Goal: Task Accomplishment & Management: Manage account settings

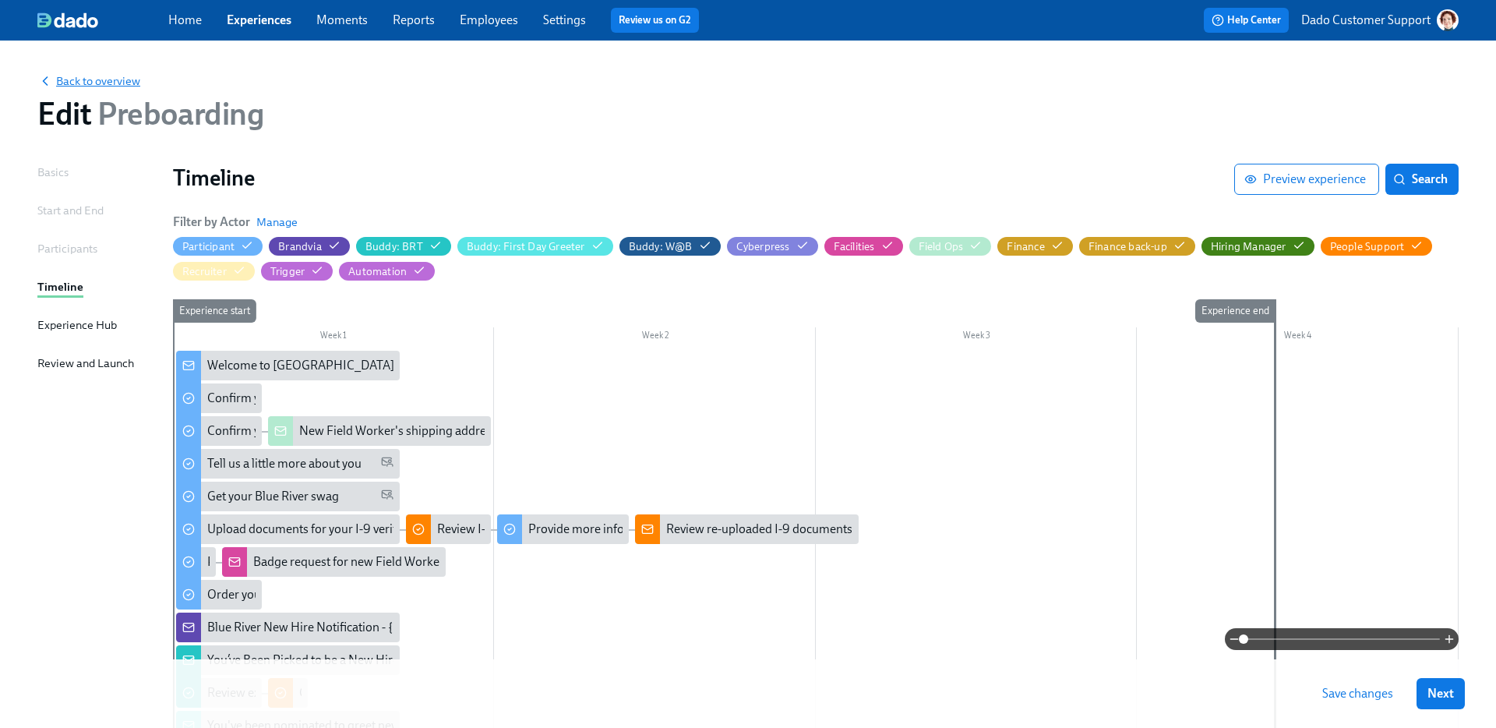
click at [92, 76] on span "Back to overview" at bounding box center [88, 81] width 103 height 16
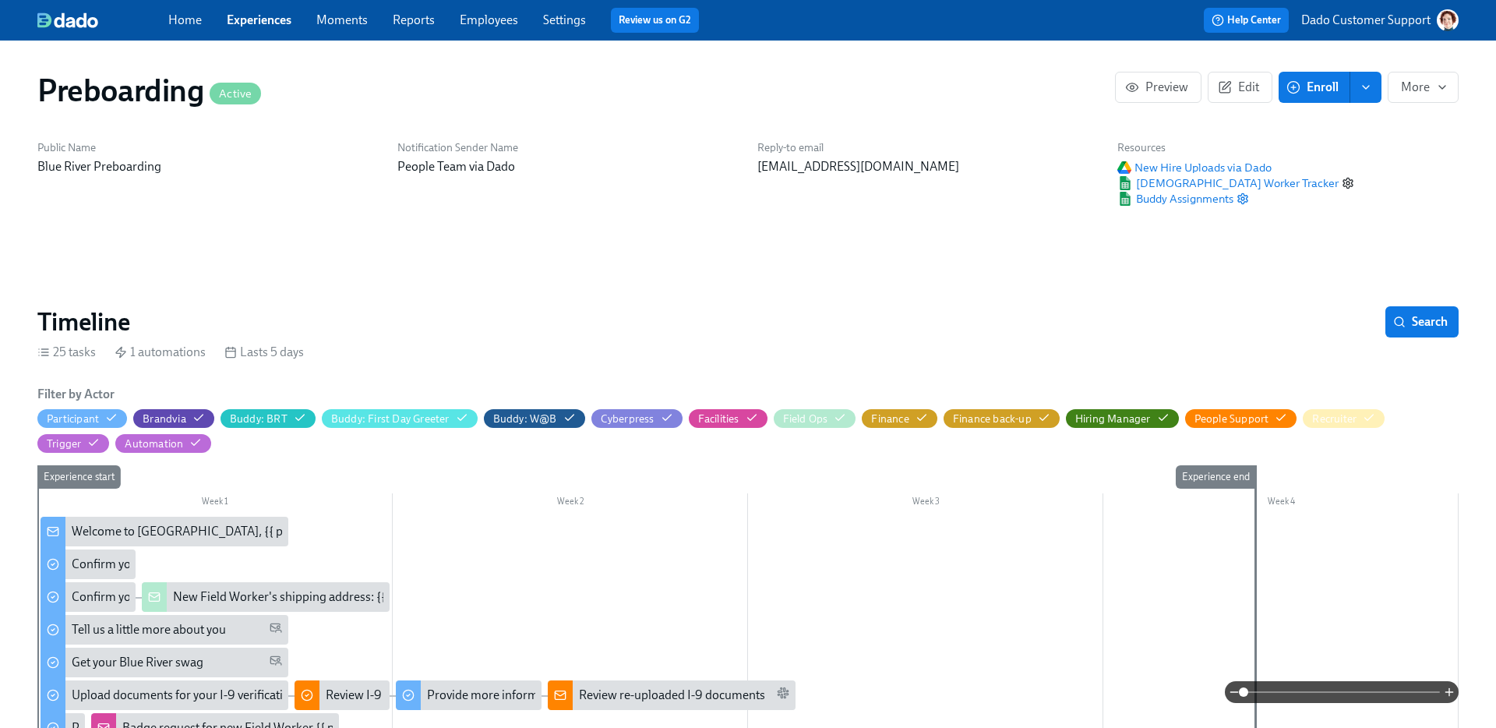
click at [1342, 183] on icon "button" at bounding box center [1348, 183] width 12 height 12
click at [1236, 196] on div "Buddy Assignments" at bounding box center [1235, 199] width 237 height 16
click at [1240, 196] on icon "button" at bounding box center [1242, 199] width 9 height 10
click at [1244, 196] on icon "button" at bounding box center [1243, 198] width 12 height 12
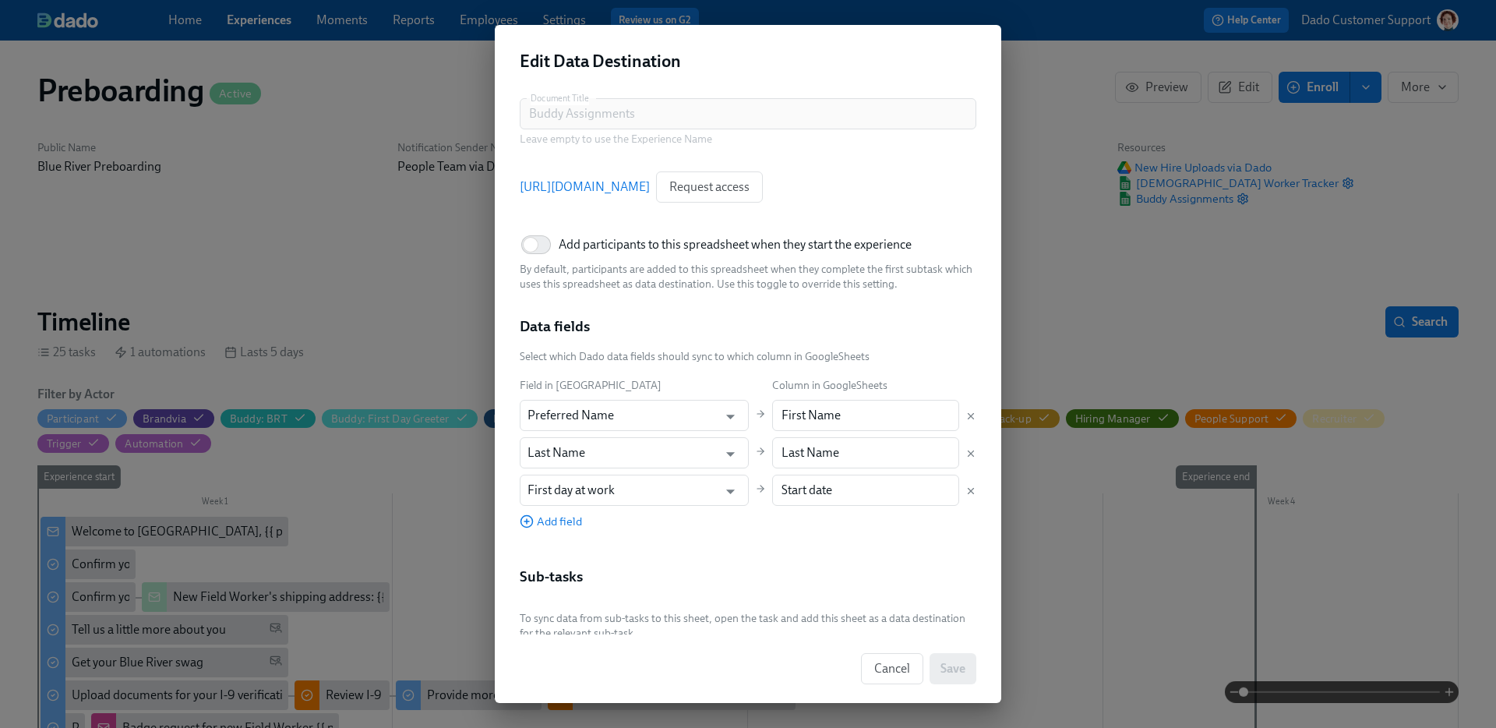
click at [595, 242] on span "Add participants to this spreadsheet when they start the experience" at bounding box center [735, 244] width 353 height 17
click at [582, 242] on input "Add participants to this spreadsheet when they start the experience" at bounding box center [530, 245] width 103 height 34
checkbox input "true"
click at [955, 677] on button "Save" at bounding box center [953, 668] width 47 height 31
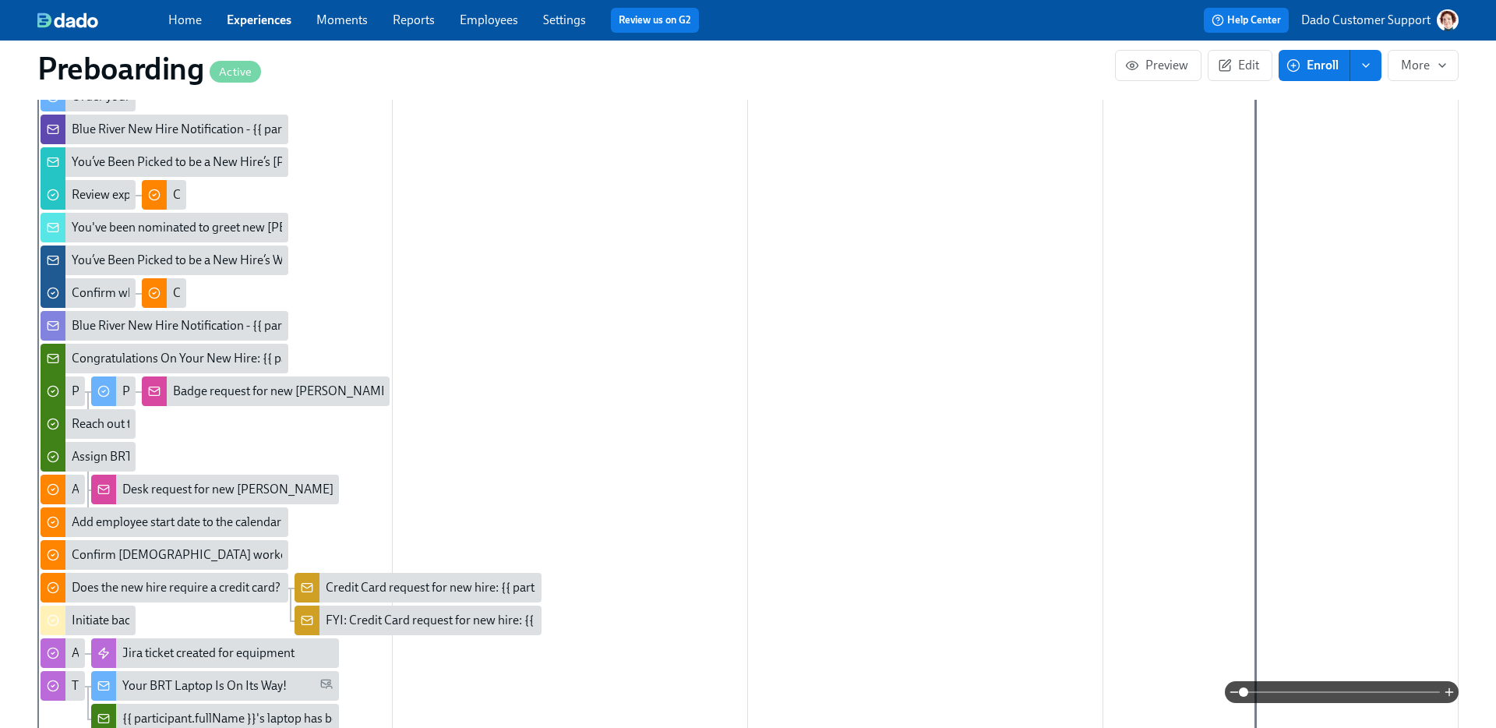
scroll to position [665, 0]
click at [479, 17] on link "Employees" at bounding box center [489, 19] width 58 height 15
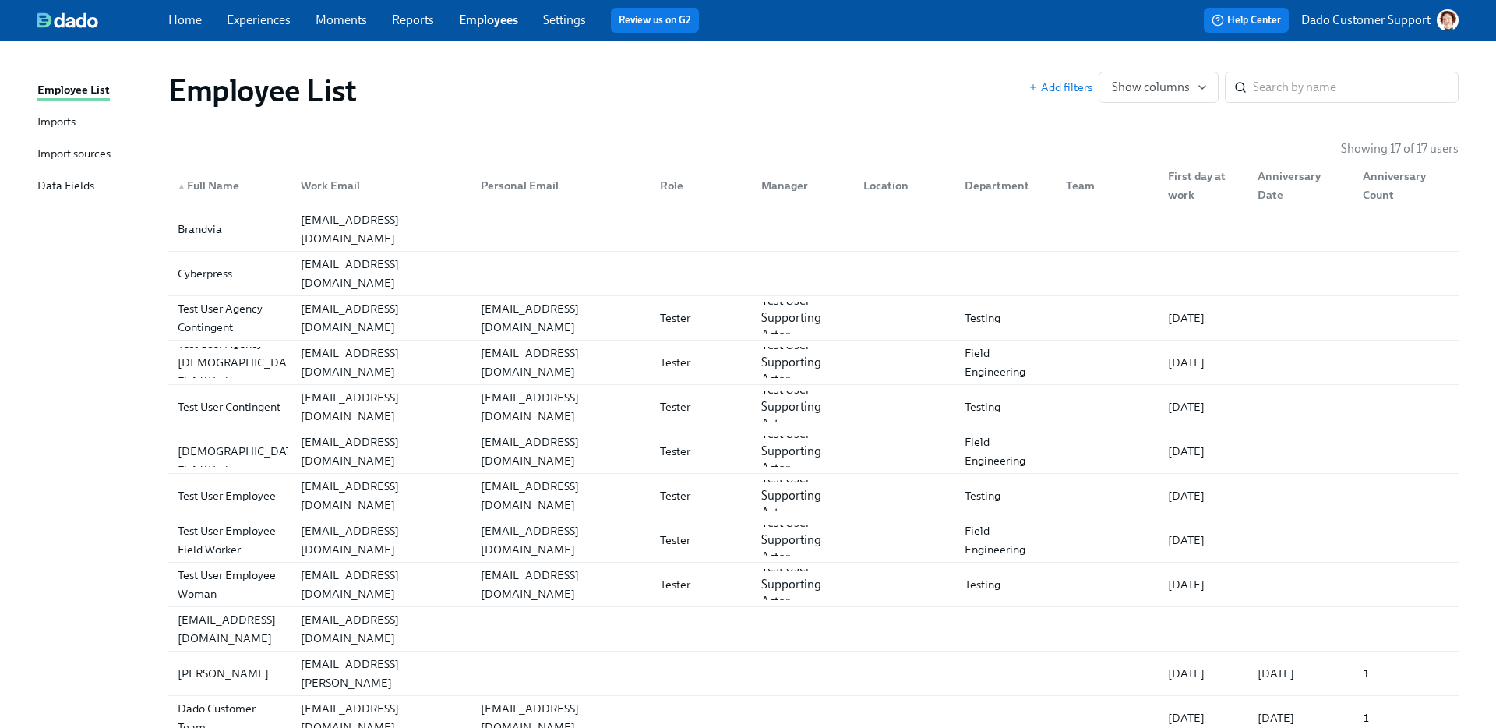
click at [58, 157] on div "Import sources" at bounding box center [73, 154] width 73 height 19
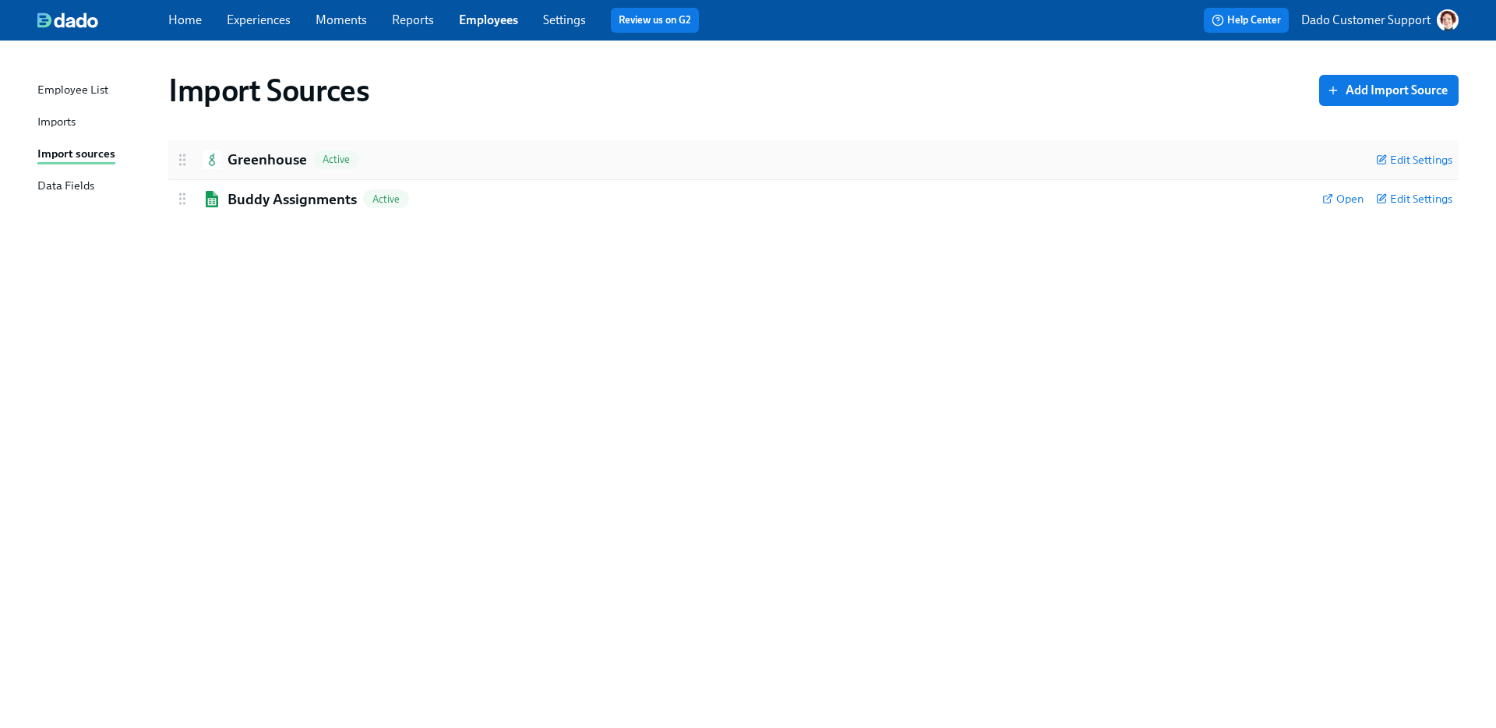
click at [247, 164] on h2 "Greenhouse" at bounding box center [267, 160] width 79 height 20
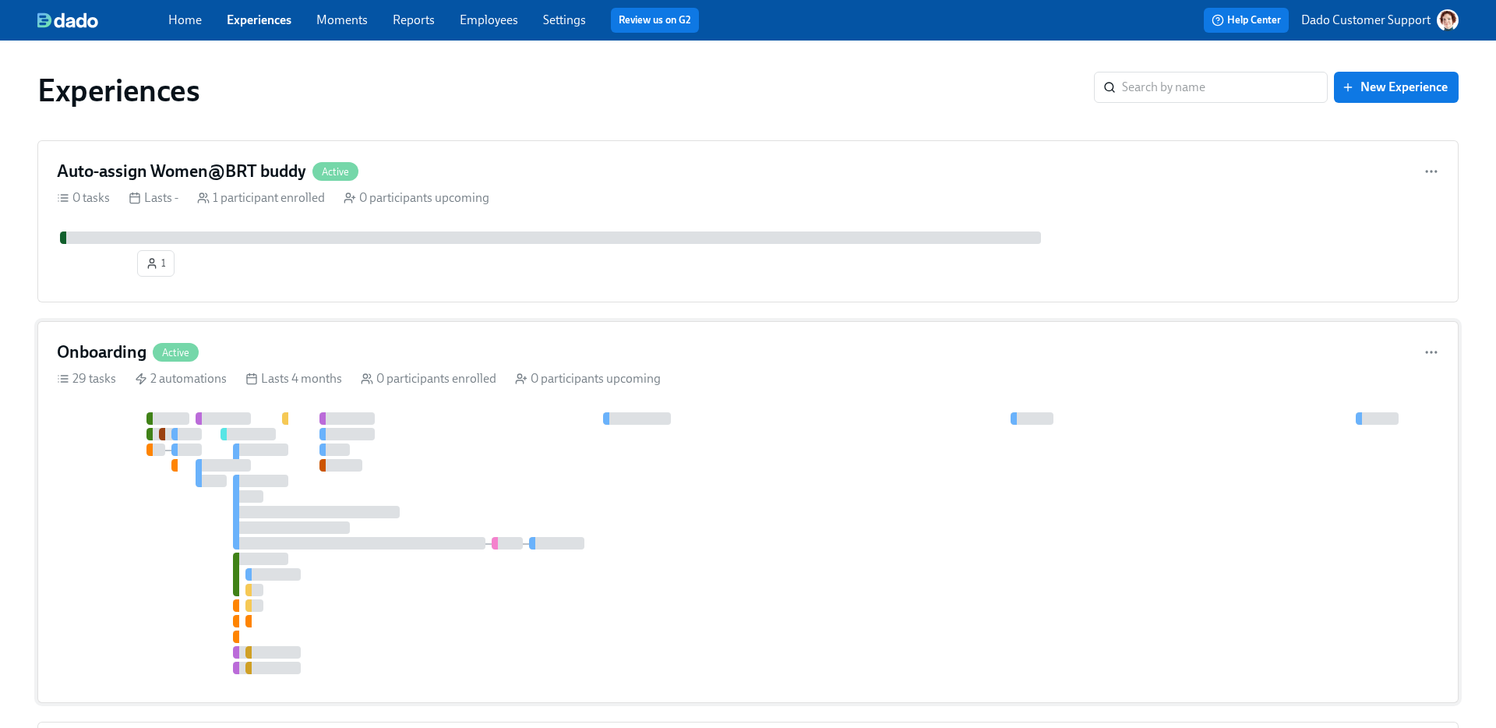
click at [195, 389] on div "Onboarding Active 29 tasks 2 automations Lasts 4 months 0 participants enrolled…" at bounding box center [747, 512] width 1421 height 382
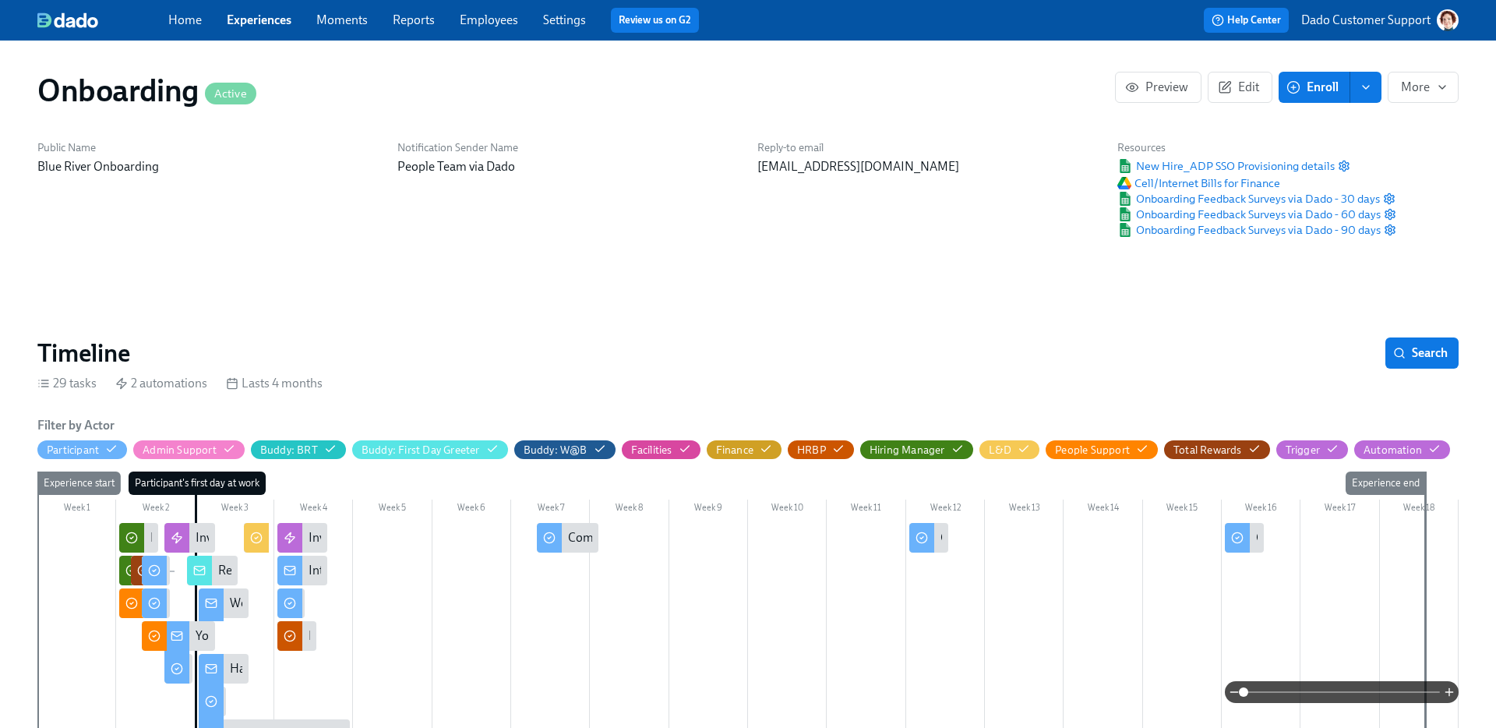
click at [333, 358] on div "Timeline Search" at bounding box center [747, 352] width 1421 height 31
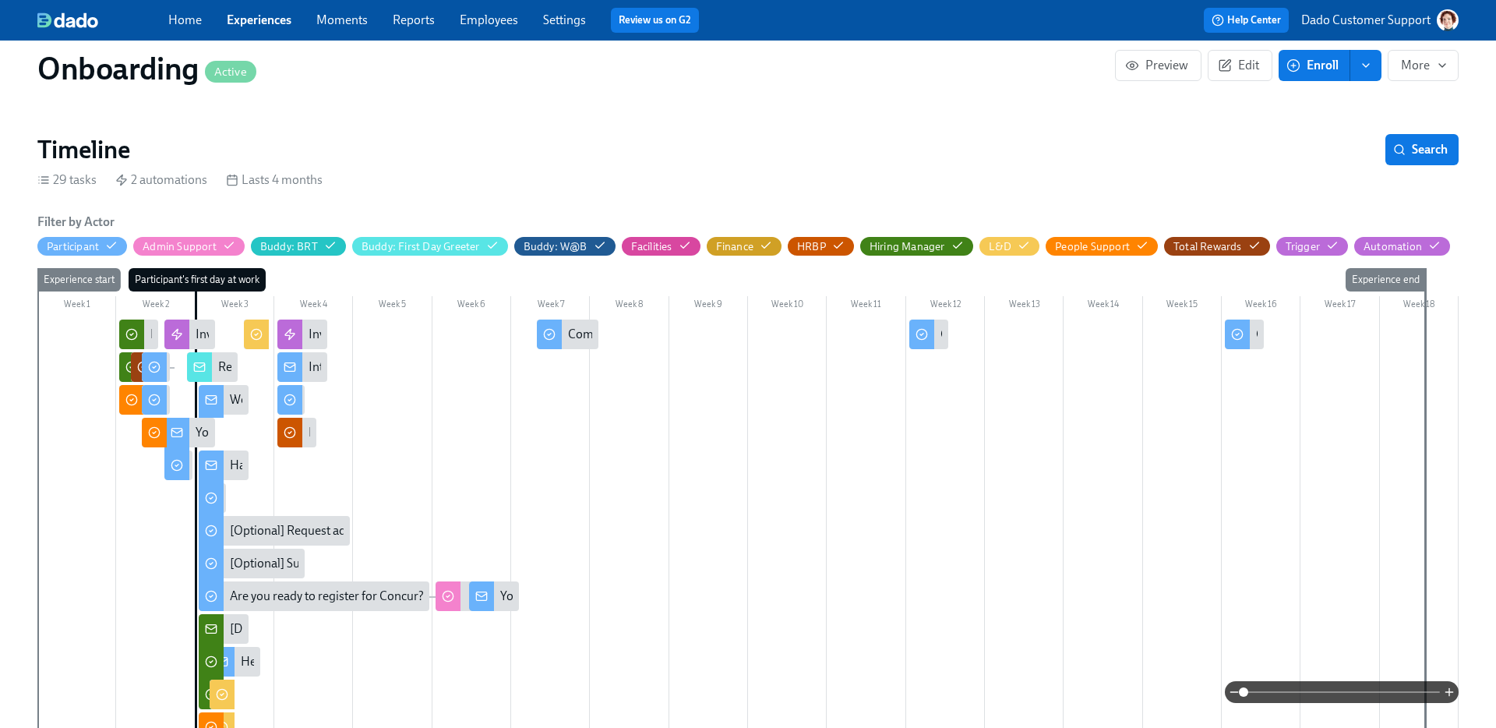
scroll to position [203, 0]
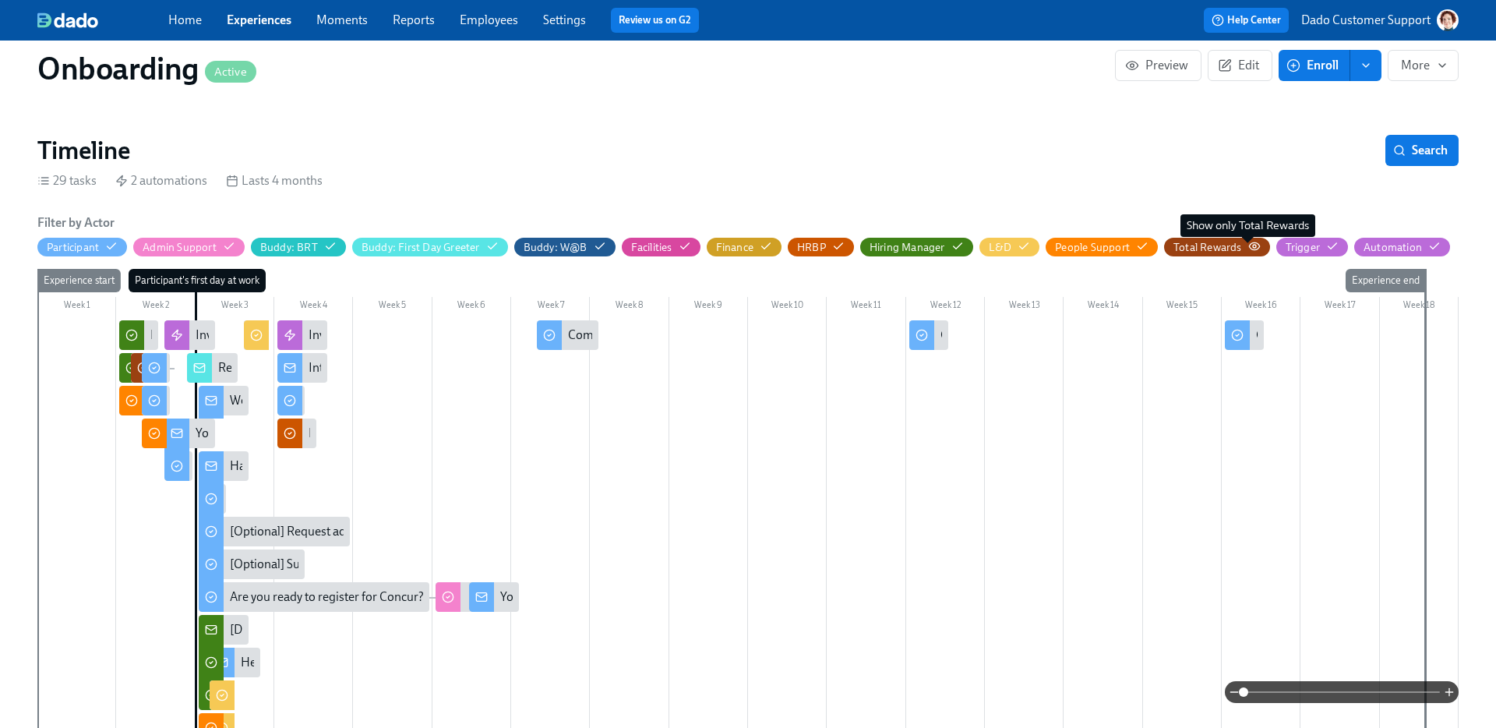
click at [1250, 247] on icon "button" at bounding box center [1254, 246] width 12 height 12
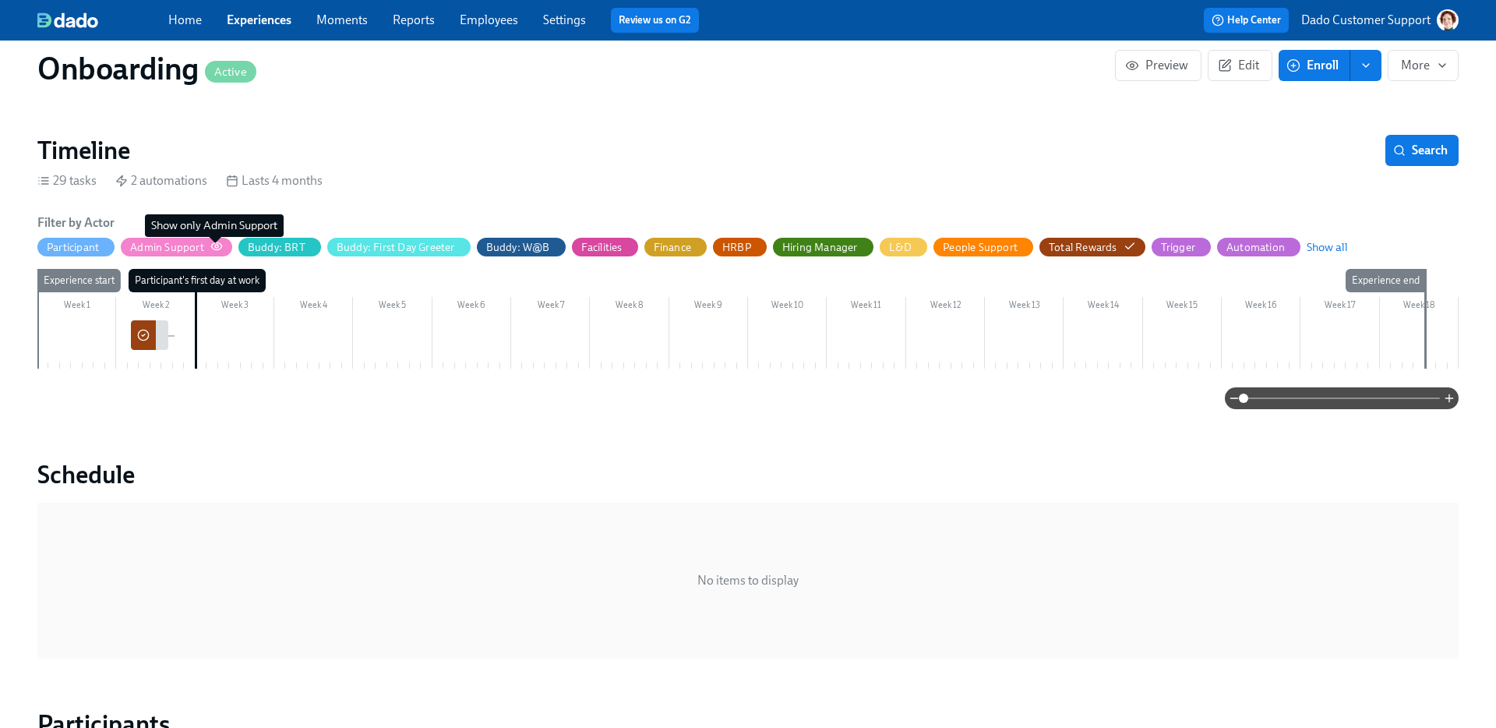
click at [212, 246] on icon "button" at bounding box center [216, 246] width 12 height 12
click at [1321, 249] on span "Show all" at bounding box center [1314, 247] width 41 height 16
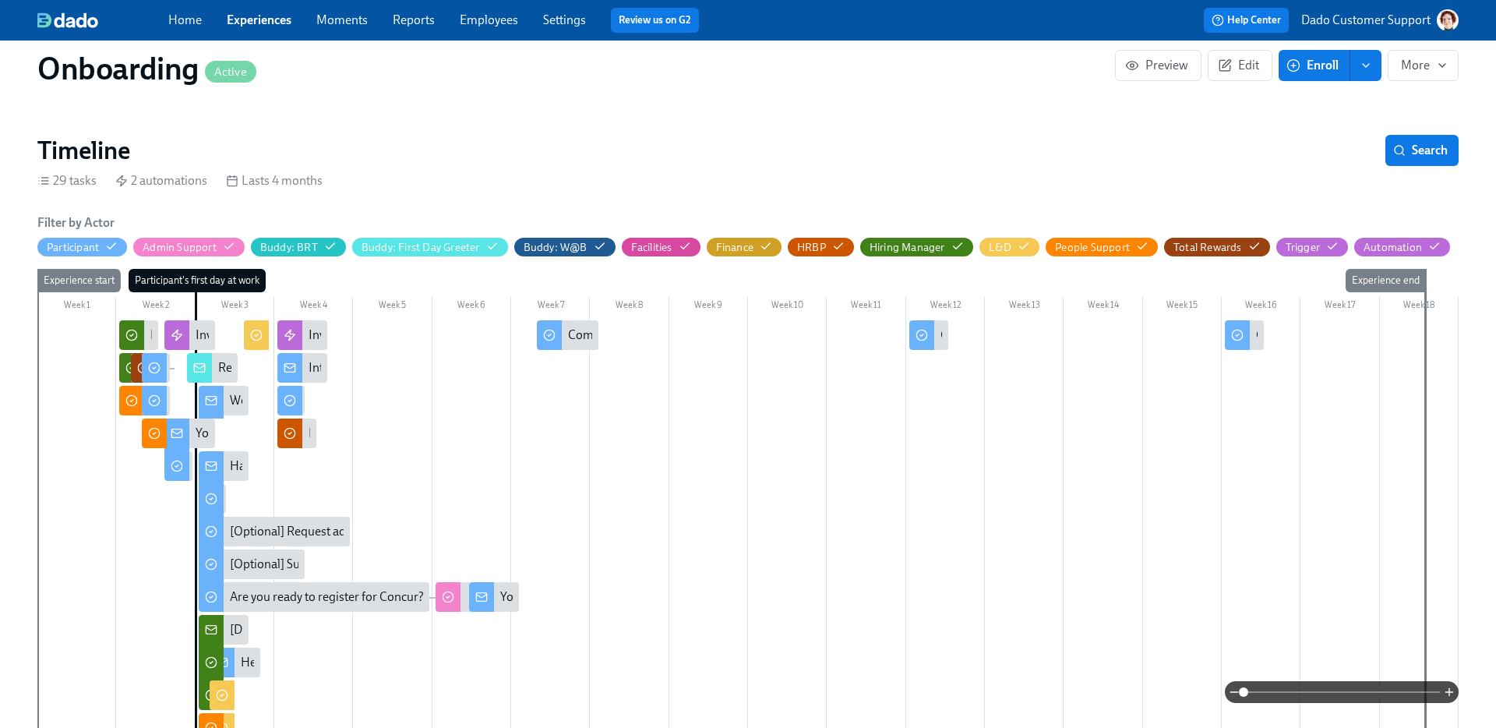
click at [482, 596] on icon at bounding box center [481, 596] width 10 height 3
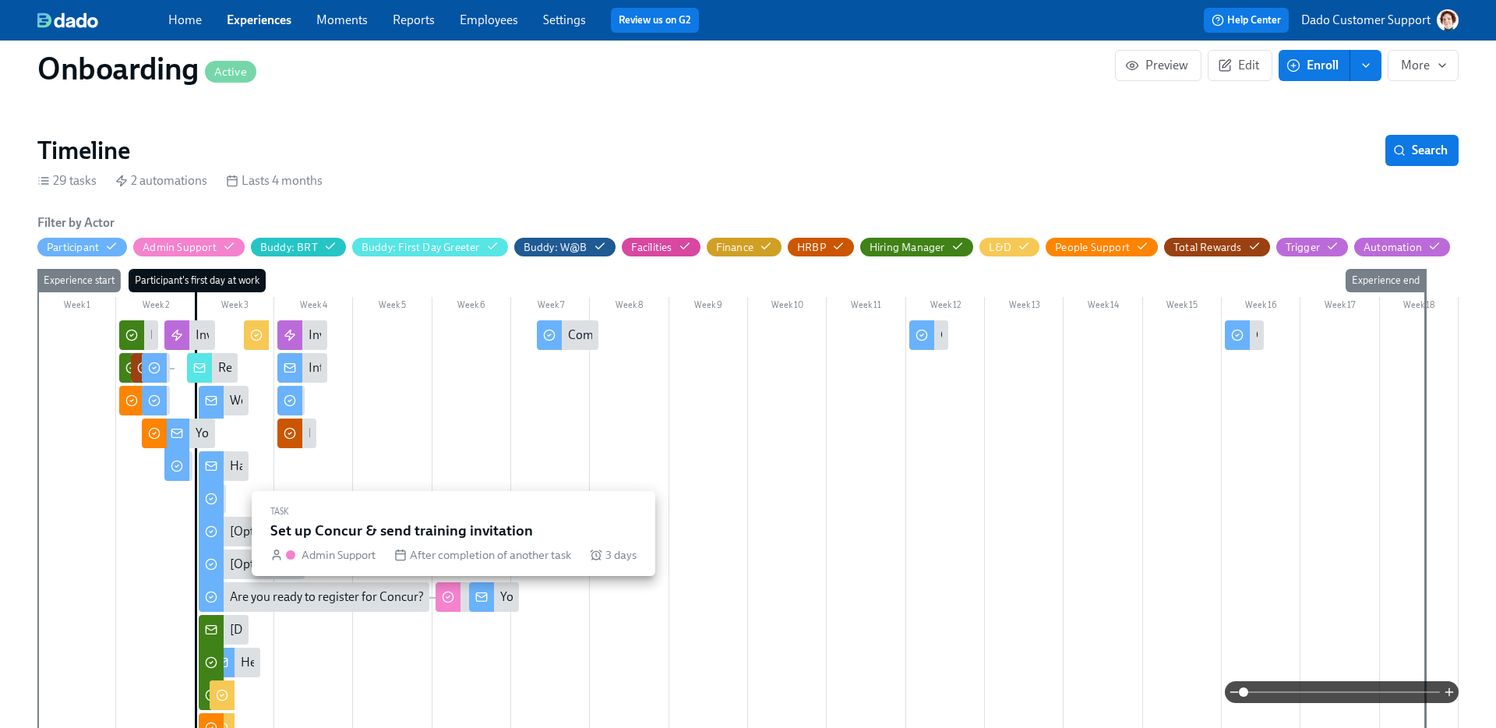
click at [455, 588] on div at bounding box center [448, 597] width 25 height 30
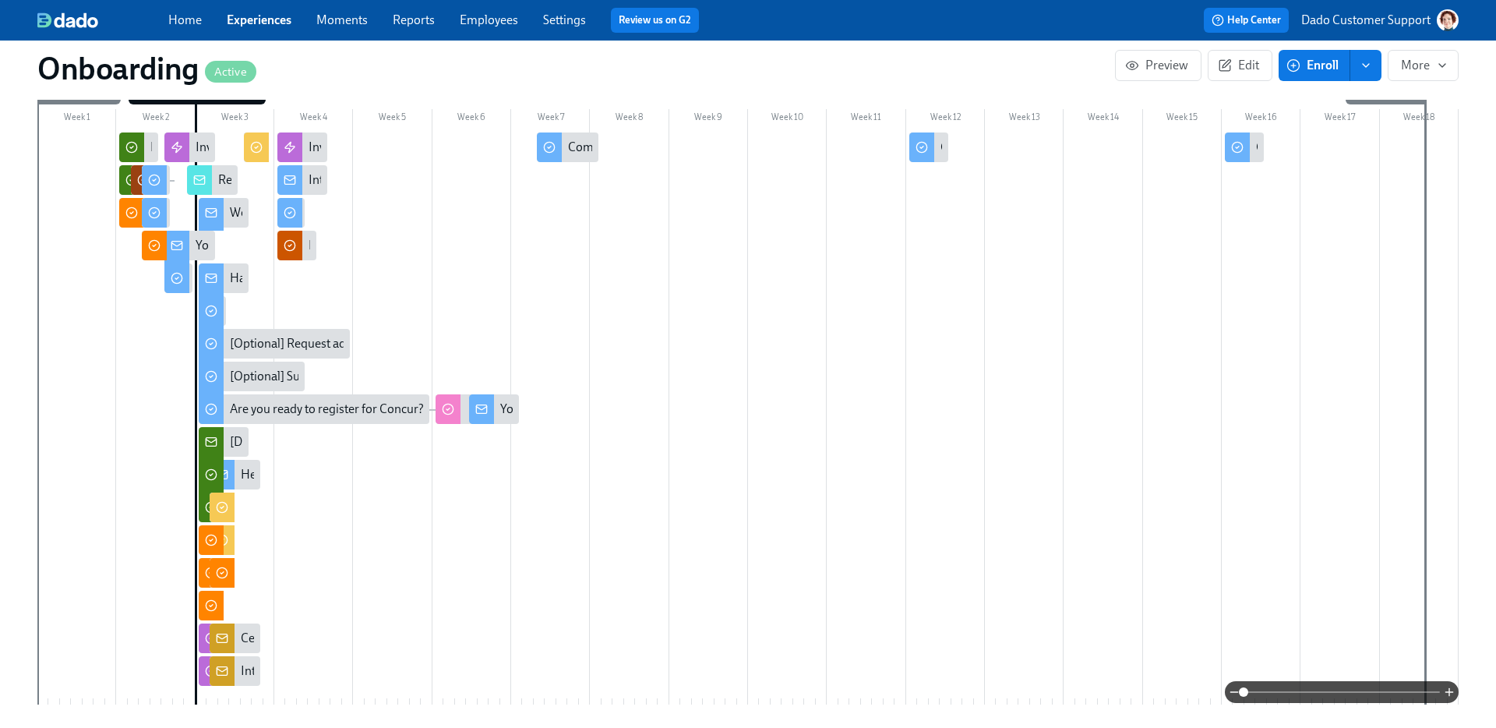
scroll to position [255, 0]
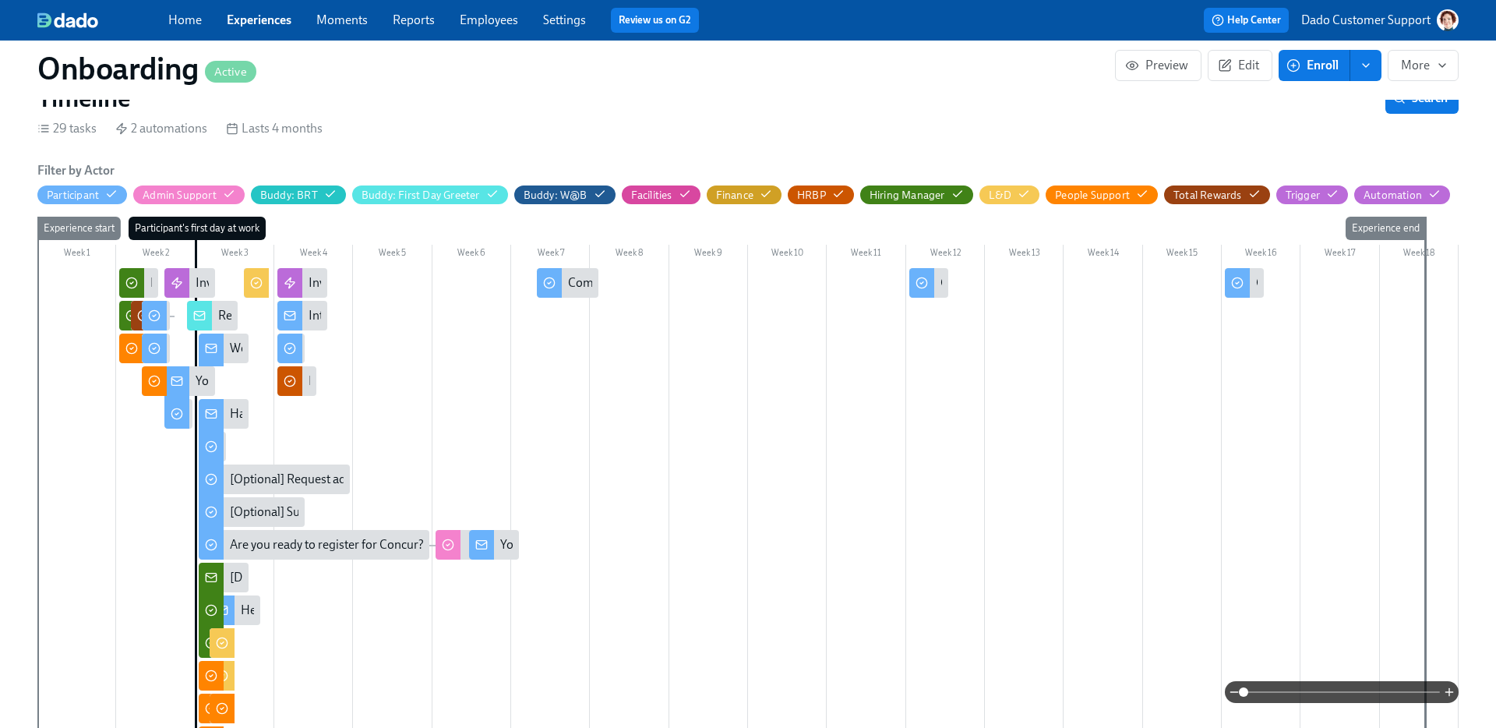
click at [1375, 694] on span at bounding box center [1342, 692] width 196 height 22
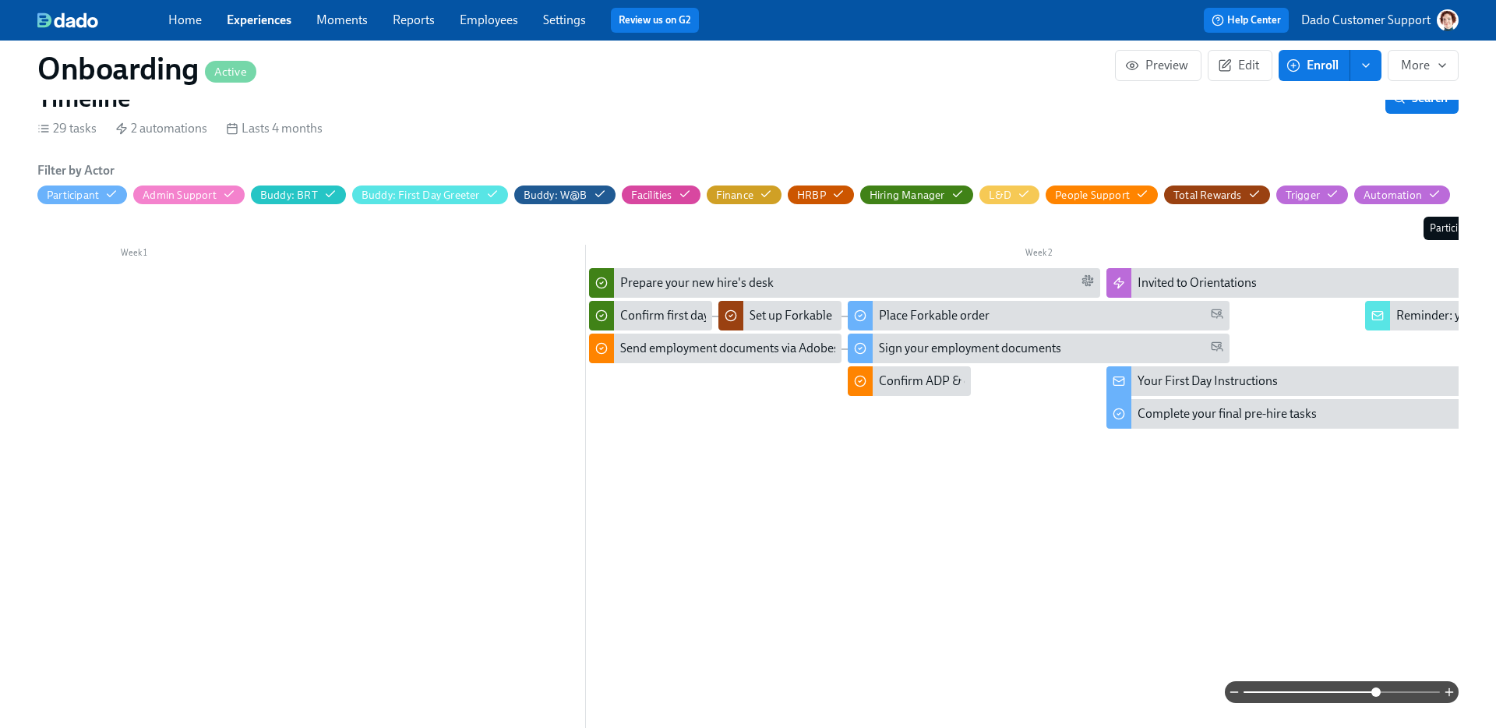
scroll to position [0, 449]
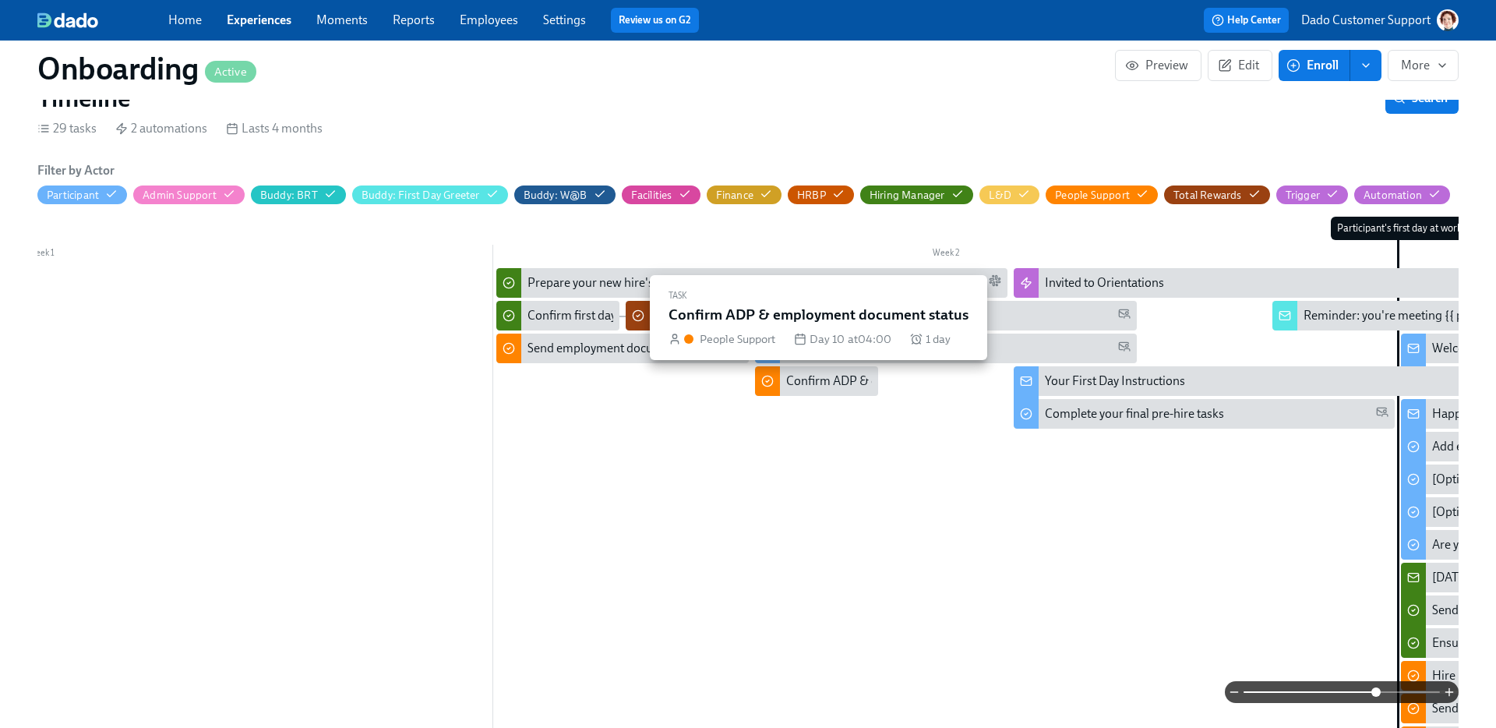
click at [786, 378] on div "Confirm ADP & employment document status" at bounding box center [908, 380] width 244 height 17
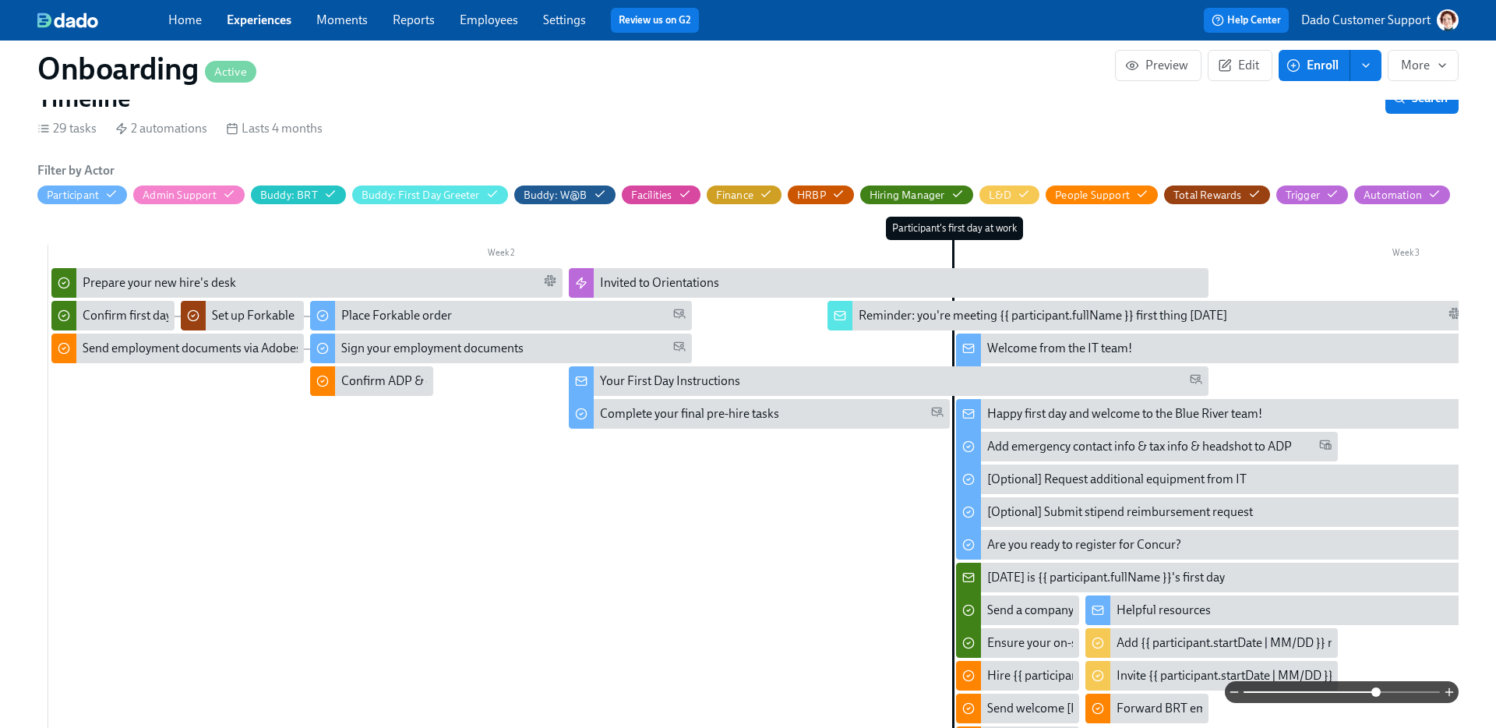
scroll to position [0, 996]
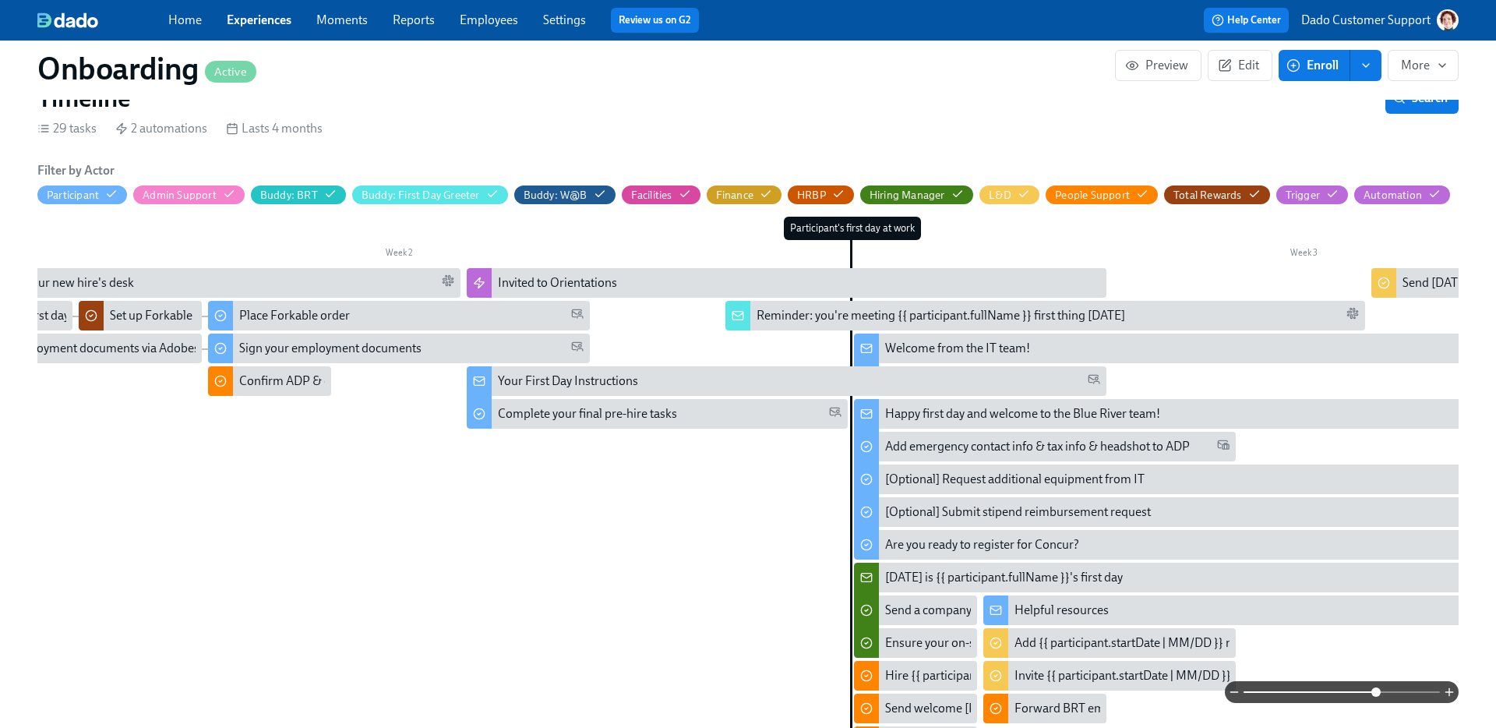
click at [567, 22] on link "Settings" at bounding box center [564, 19] width 43 height 15
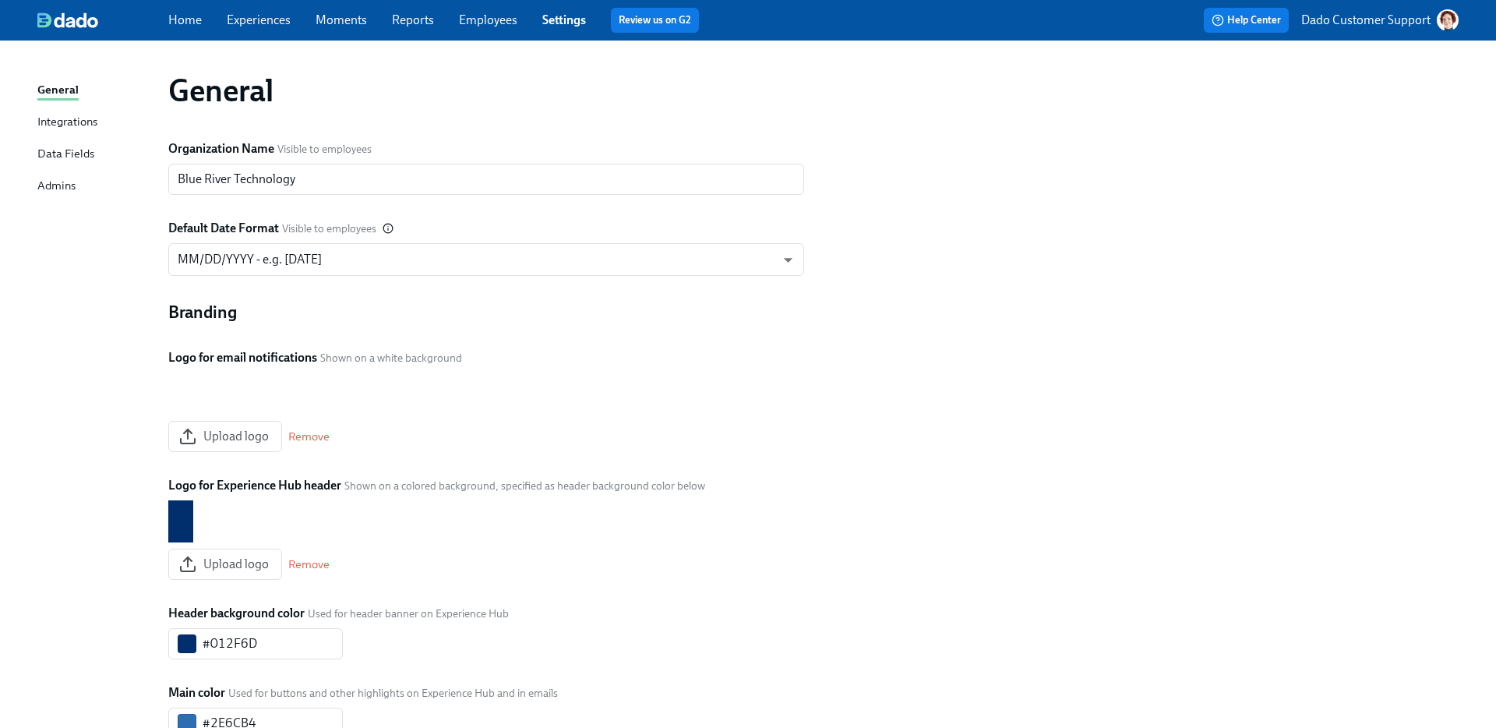
click at [37, 156] on div "Data Fields" at bounding box center [65, 154] width 57 height 19
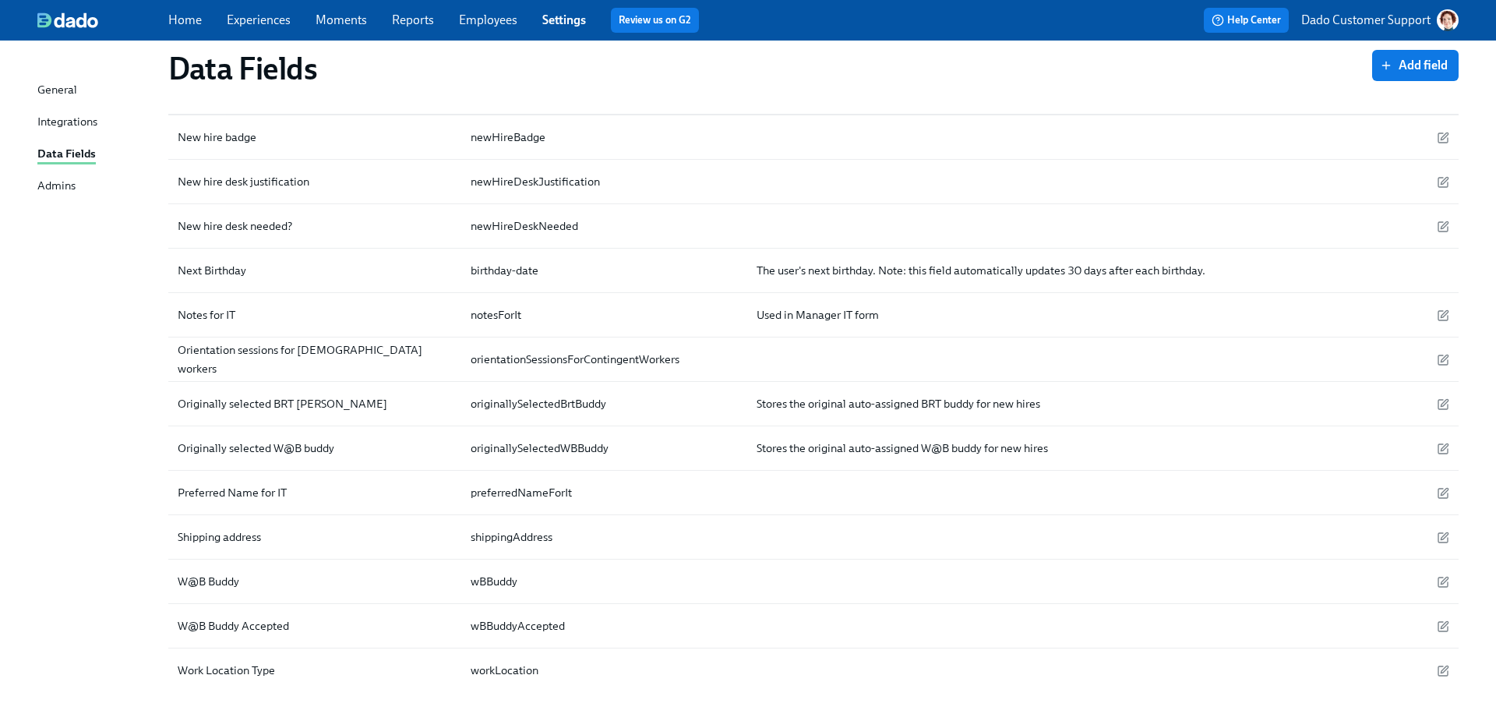
scroll to position [1460, 0]
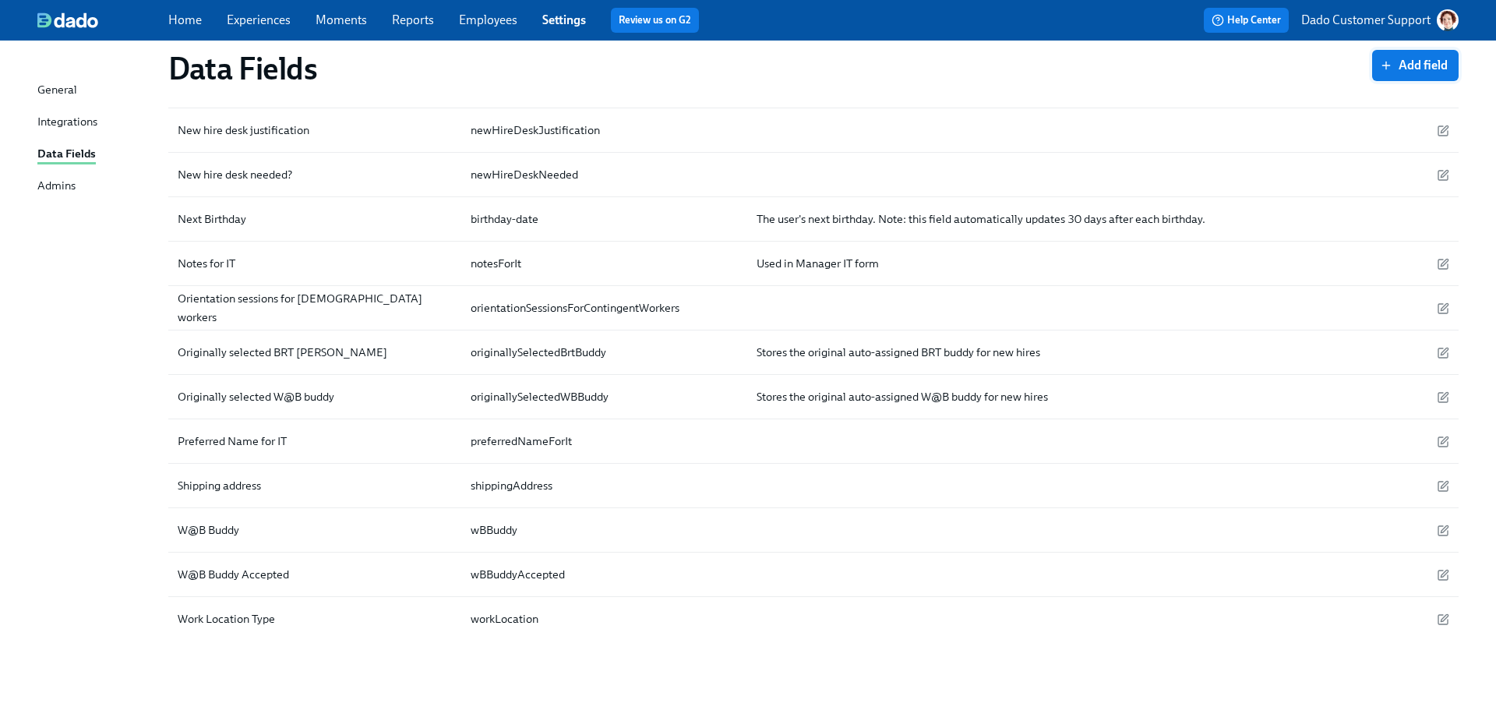
click at [1398, 58] on span "Add field" at bounding box center [1415, 66] width 65 height 16
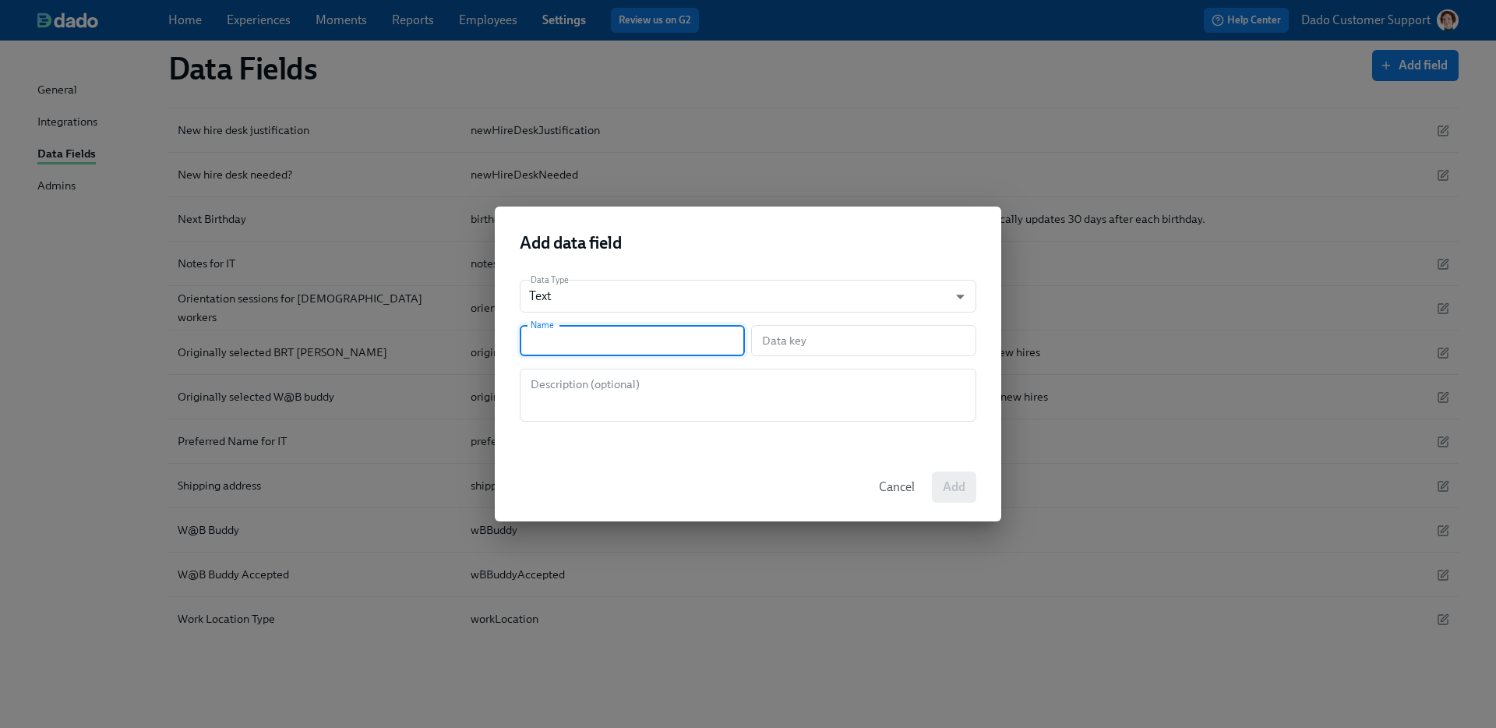
click at [613, 344] on input "text" at bounding box center [632, 340] width 225 height 31
type input "R"
type input "r"
type input "Re"
type input "re"
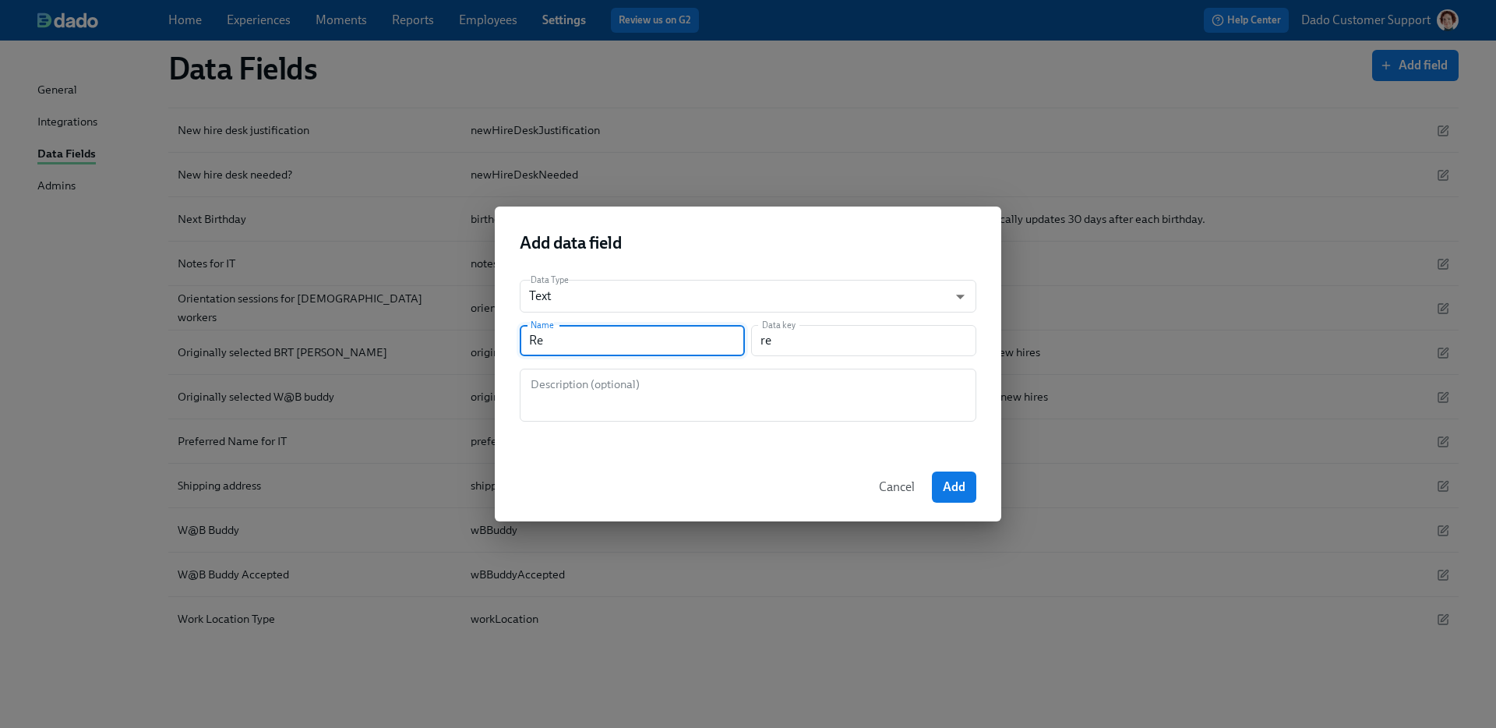
type input "Rec"
type input "rec"
type input "Recr"
type input "recr"
type input "Recru"
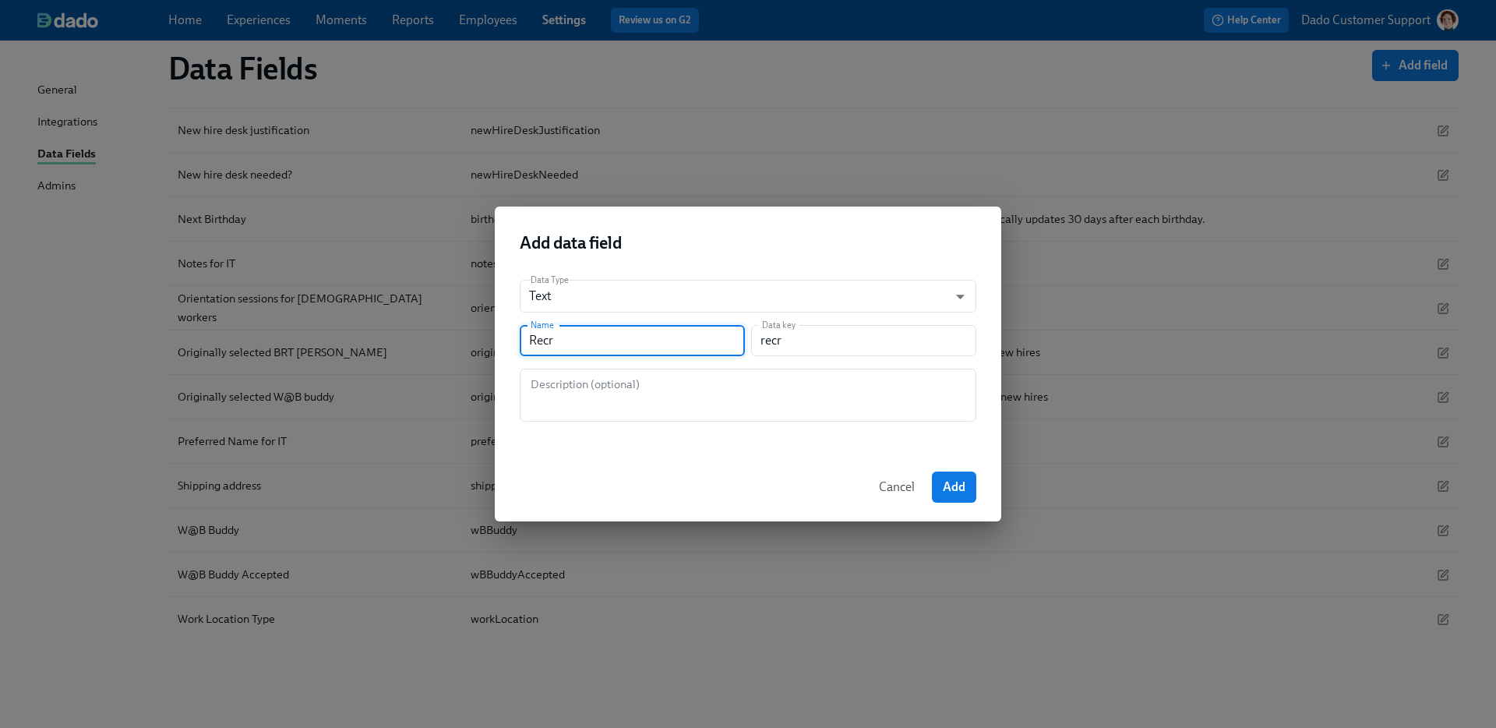
type input "recru"
type input "Recrui"
type input "recrui"
type input "Recruit"
type input "recruit"
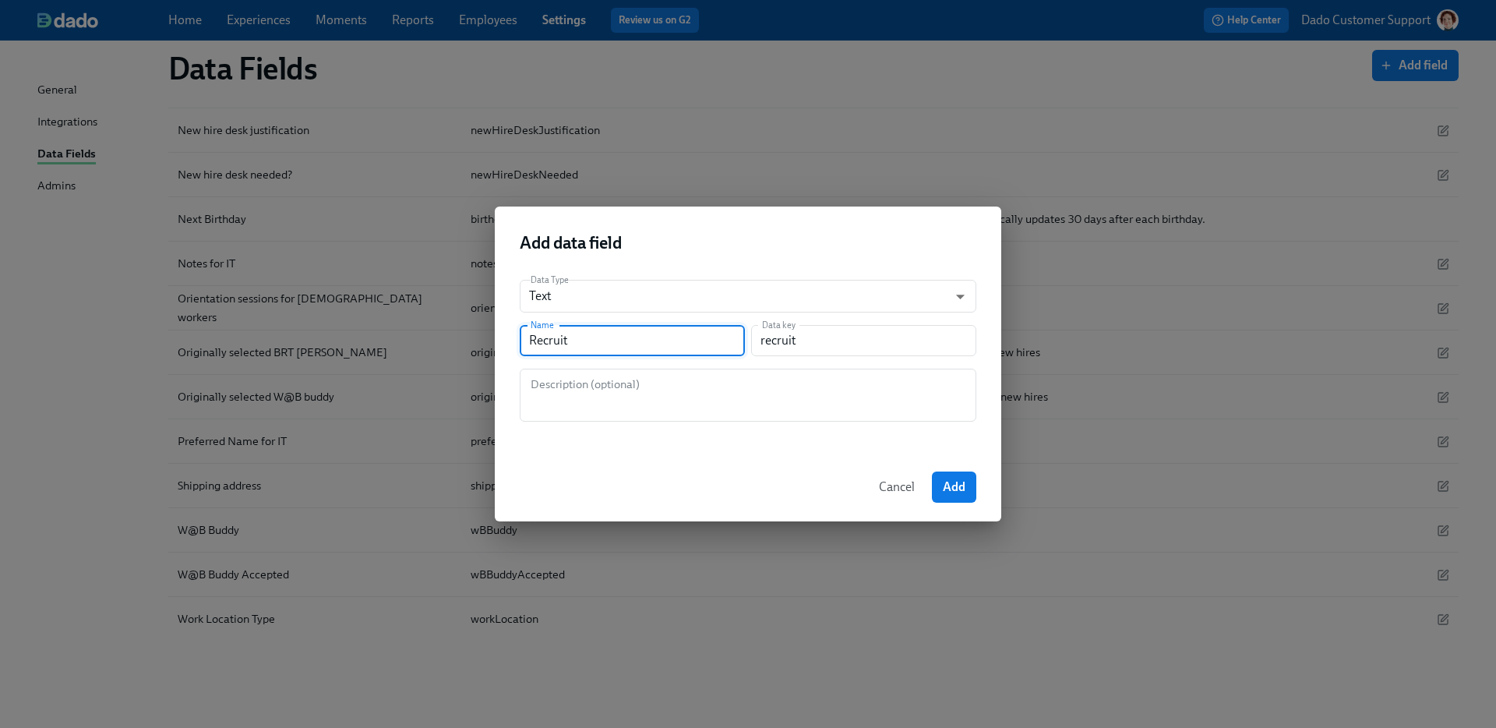
type input "Recruite"
type input "recruite"
type input "Recruiter"
type input "recruiter"
type input "Recruiter"
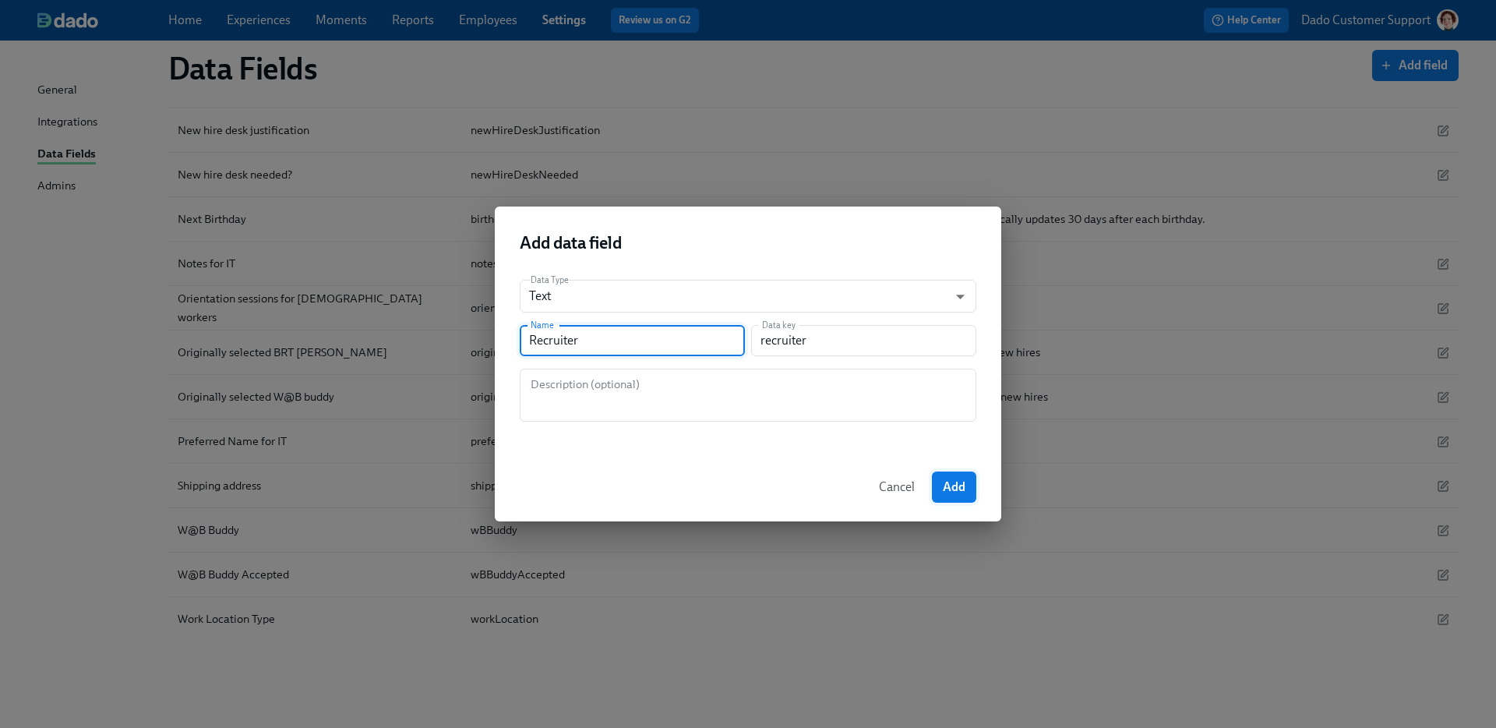
click at [932, 486] on button "Add" at bounding box center [954, 486] width 44 height 31
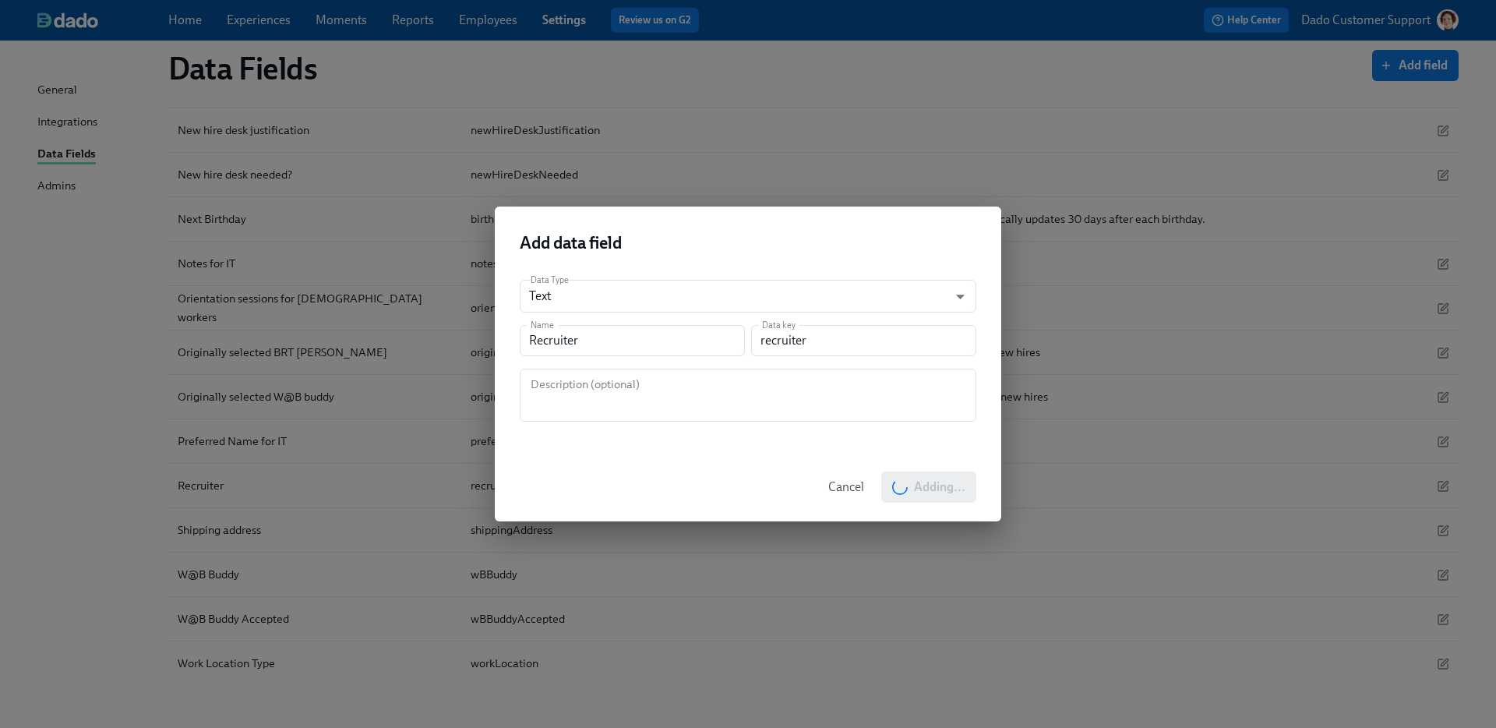
click at [192, 525] on div "Add data field Data Type Text string ​ Name Recruiter Name Data key recruiter D…" at bounding box center [748, 364] width 1496 height 728
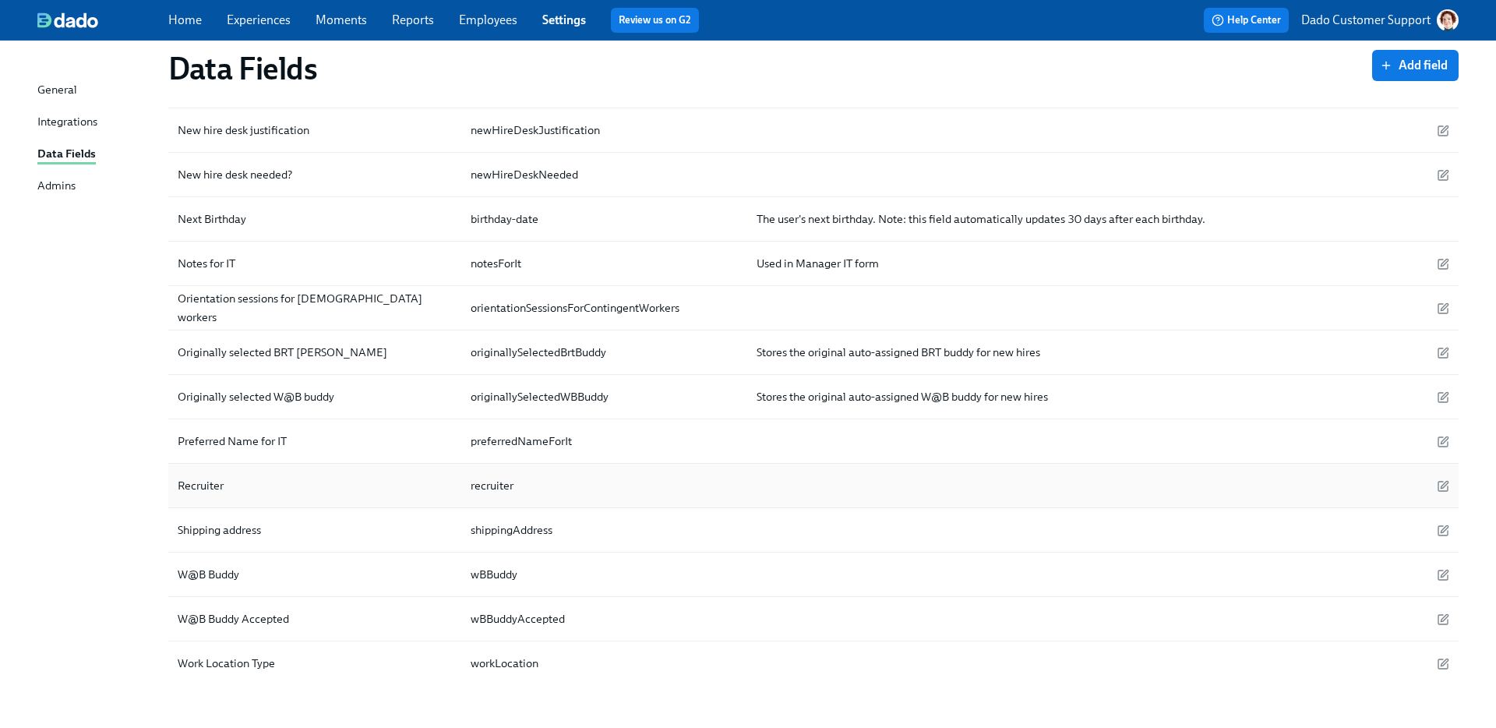
click at [197, 482] on div "Recruiter" at bounding box center [200, 485] width 58 height 19
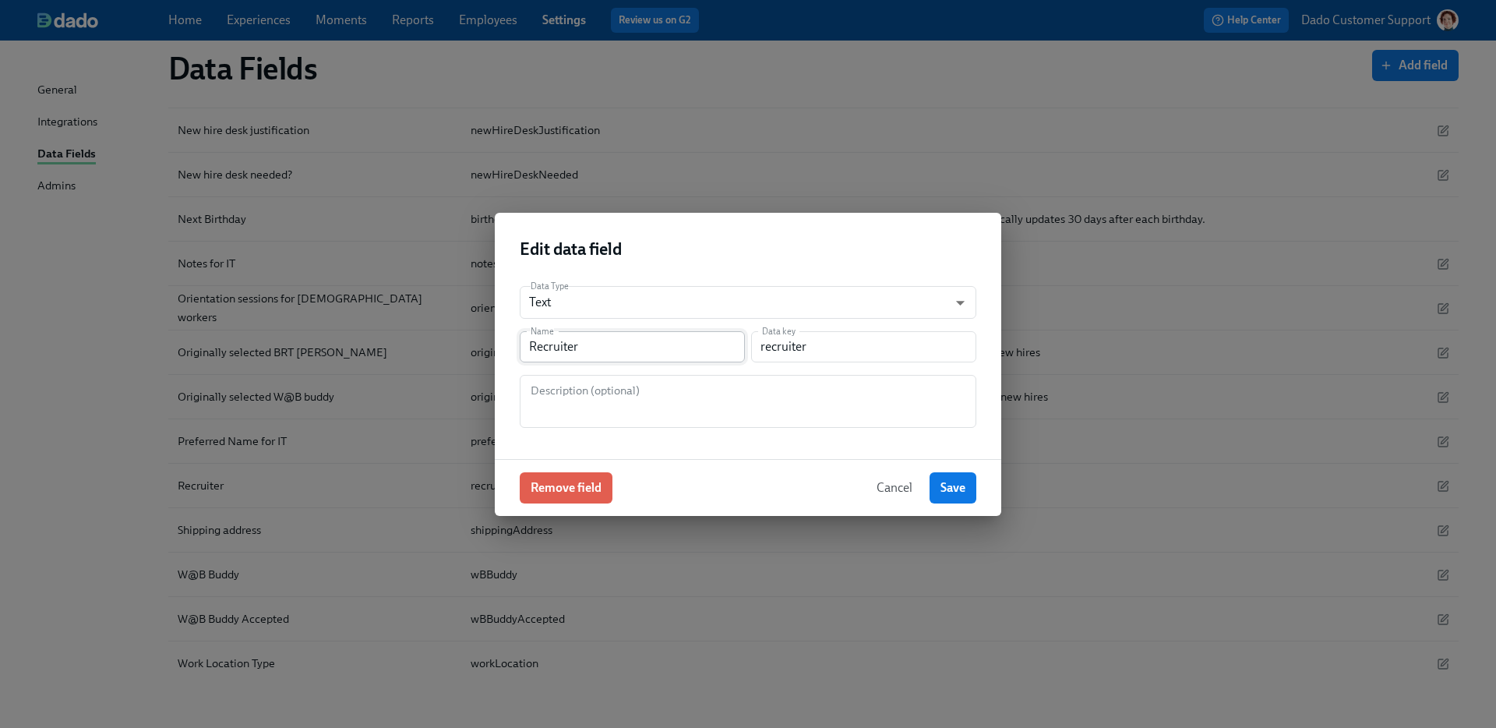
click at [577, 334] on input "Recruiter" at bounding box center [632, 346] width 225 height 31
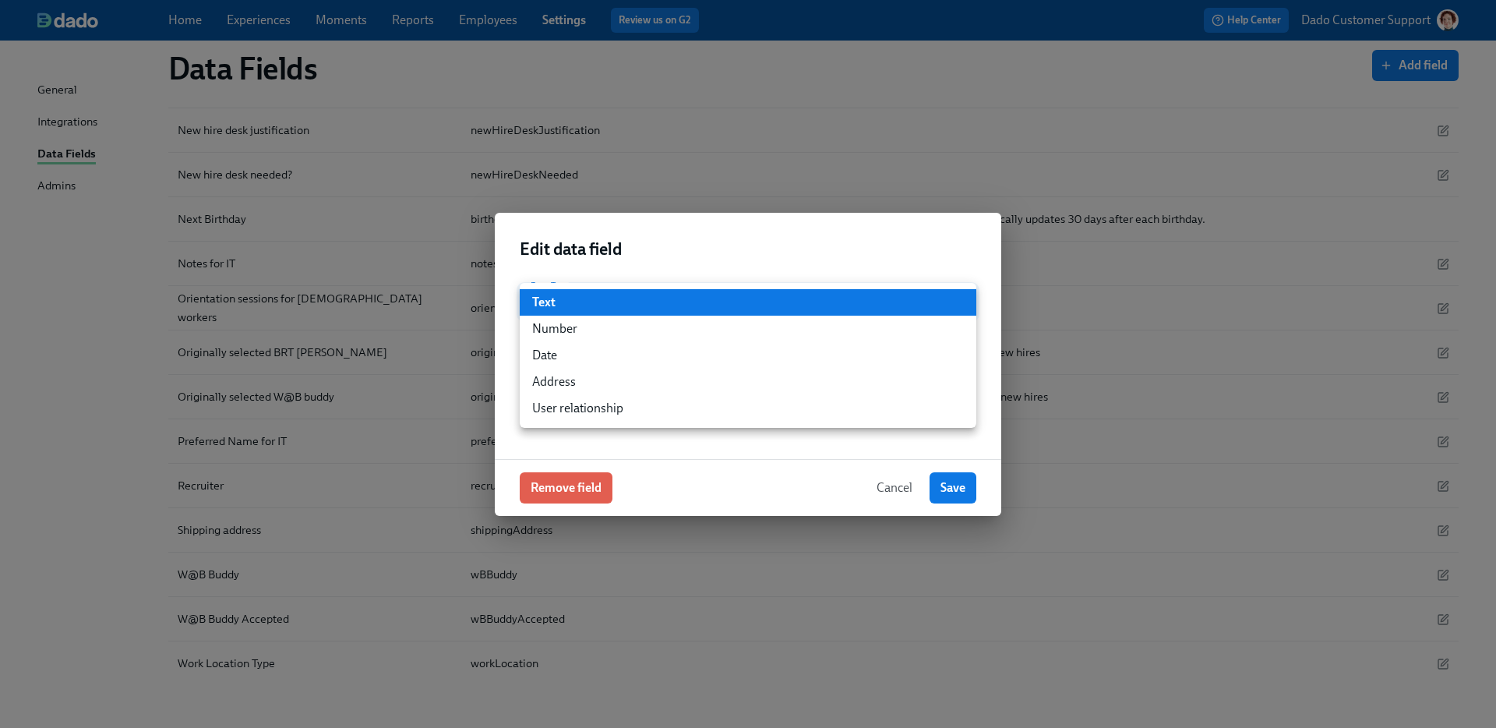
click at [567, 403] on li "User relationship" at bounding box center [748, 408] width 457 height 26
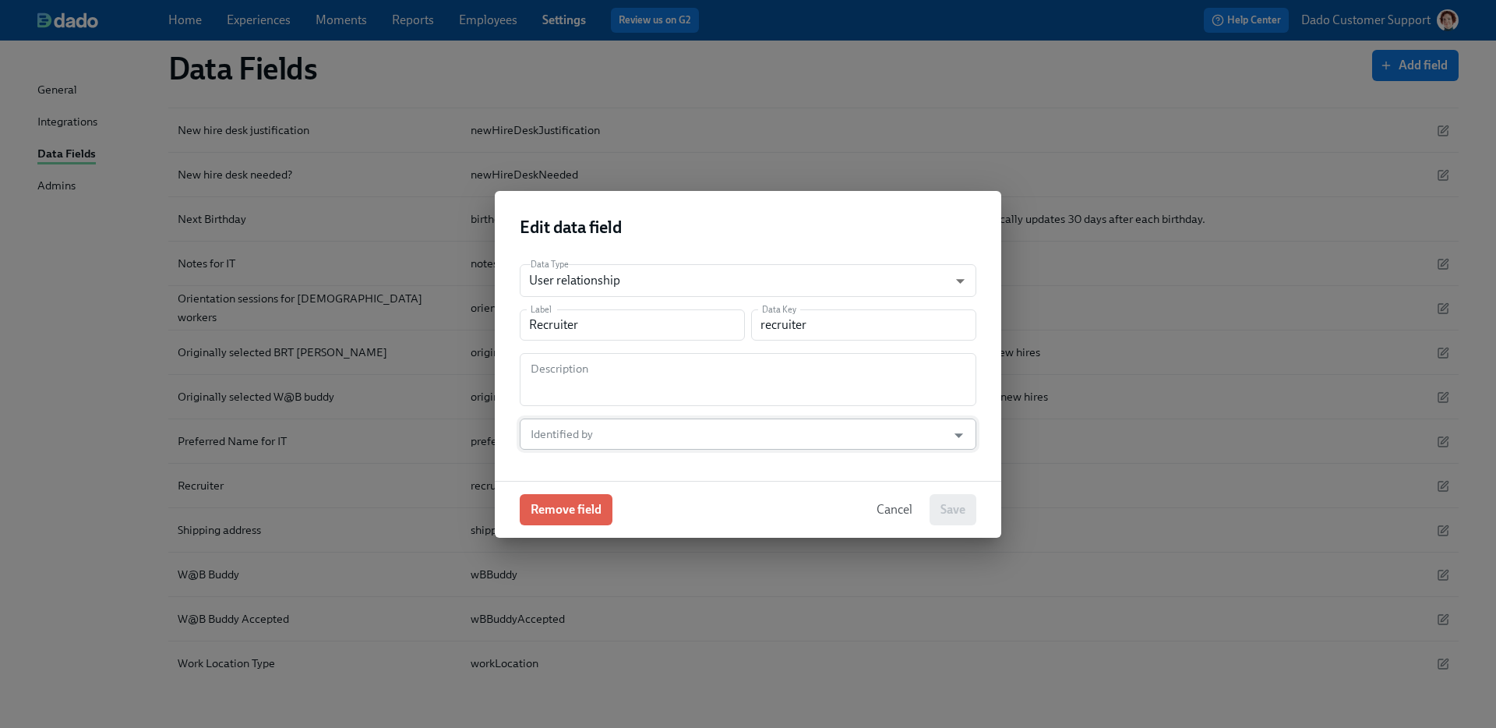
click at [608, 436] on input "Identified by" at bounding box center [733, 433] width 411 height 31
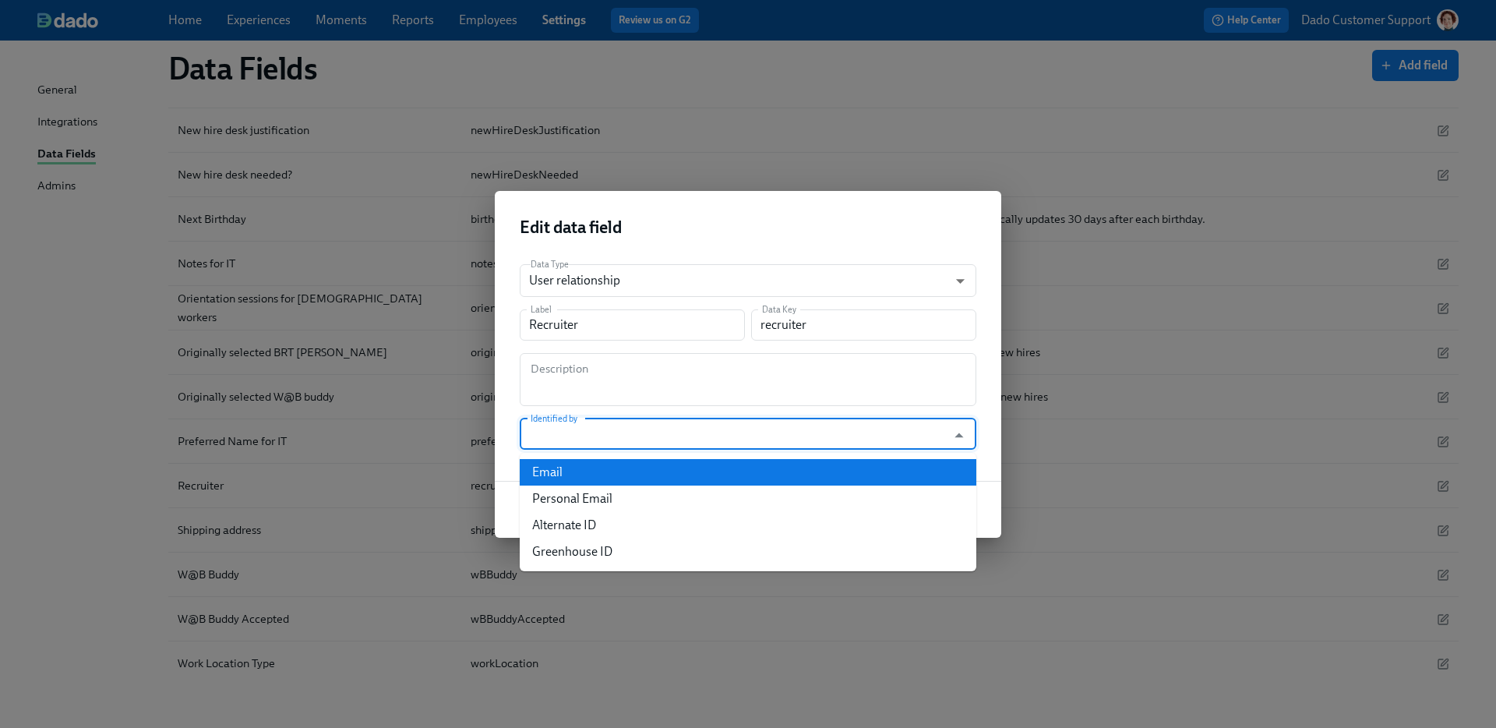
click at [591, 470] on li "Email" at bounding box center [748, 472] width 457 height 26
type input "Email"
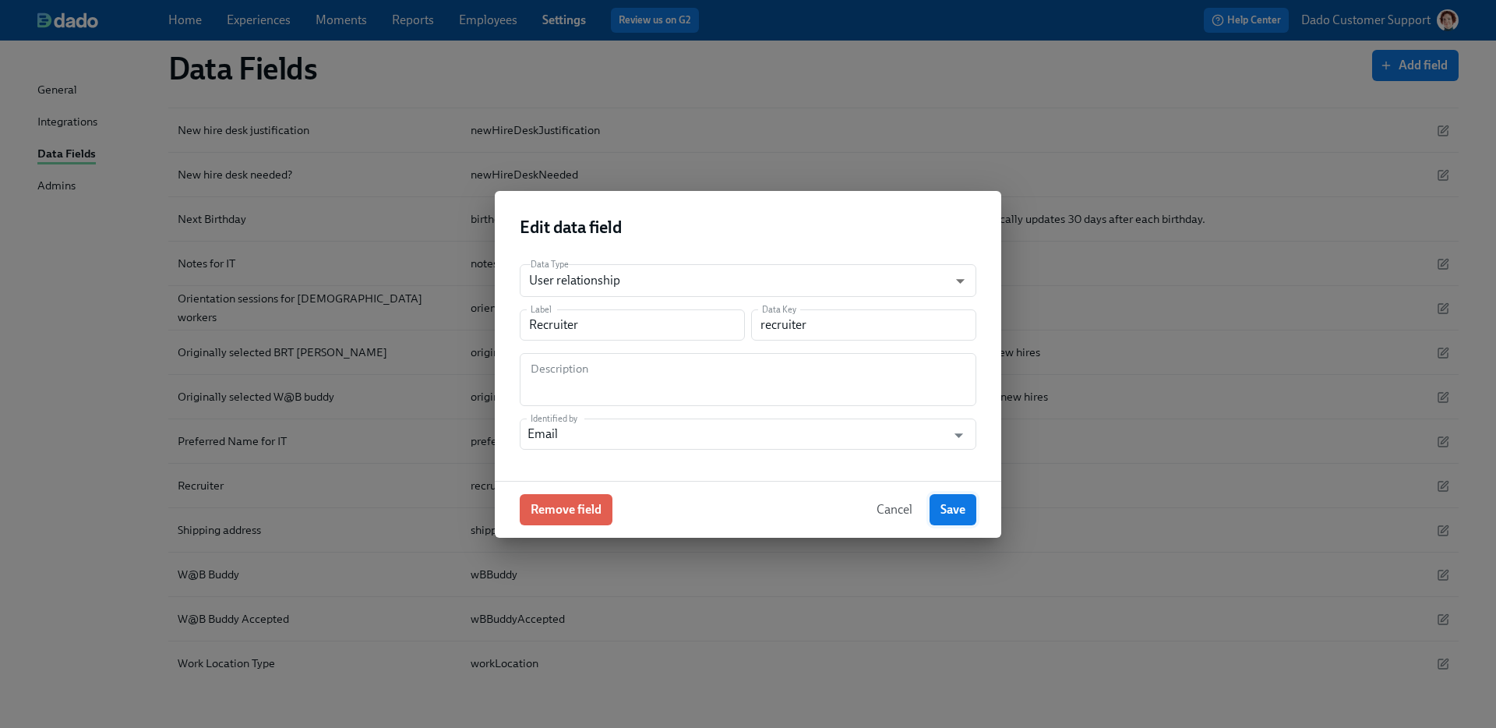
click at [951, 511] on span "Save" at bounding box center [953, 510] width 25 height 16
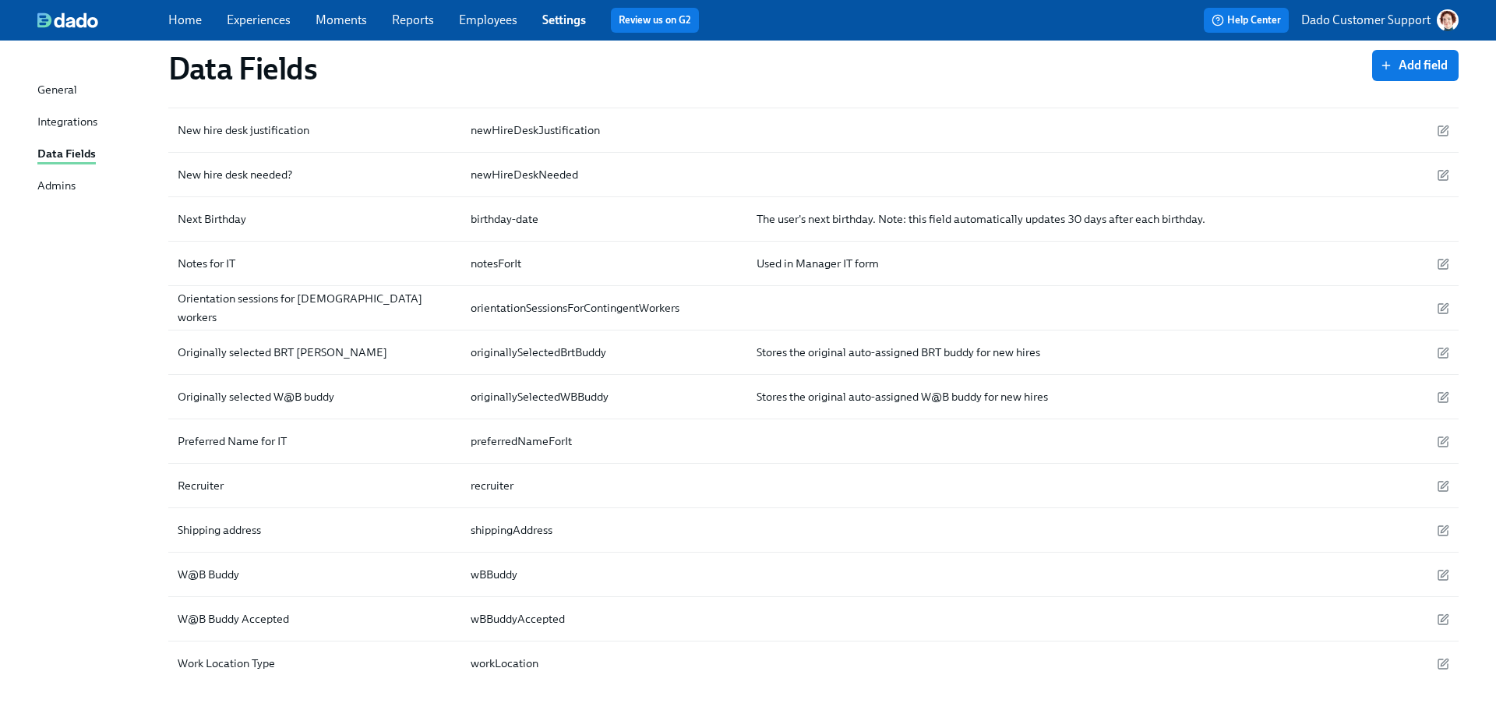
click at [493, 15] on link "Employees" at bounding box center [488, 19] width 58 height 15
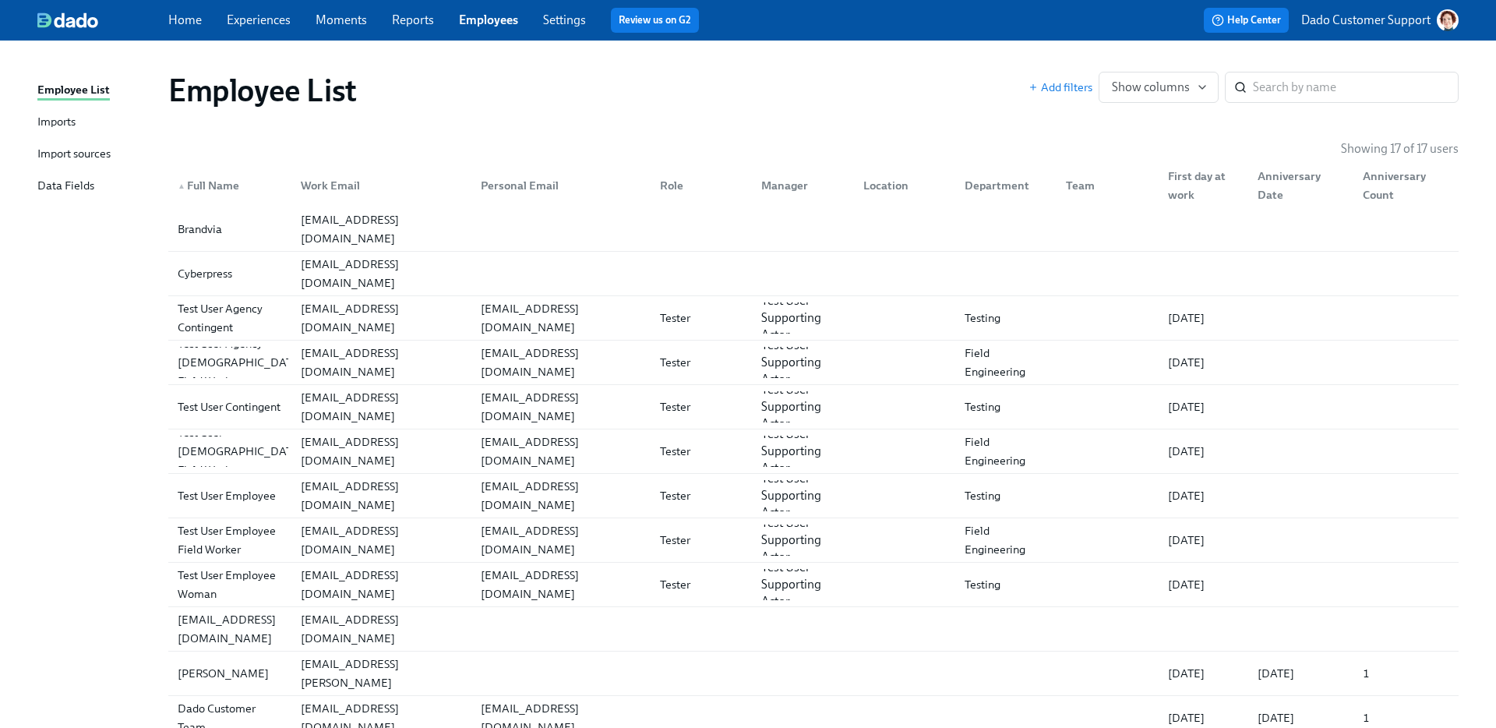
click at [94, 146] on div "Import sources" at bounding box center [73, 154] width 73 height 19
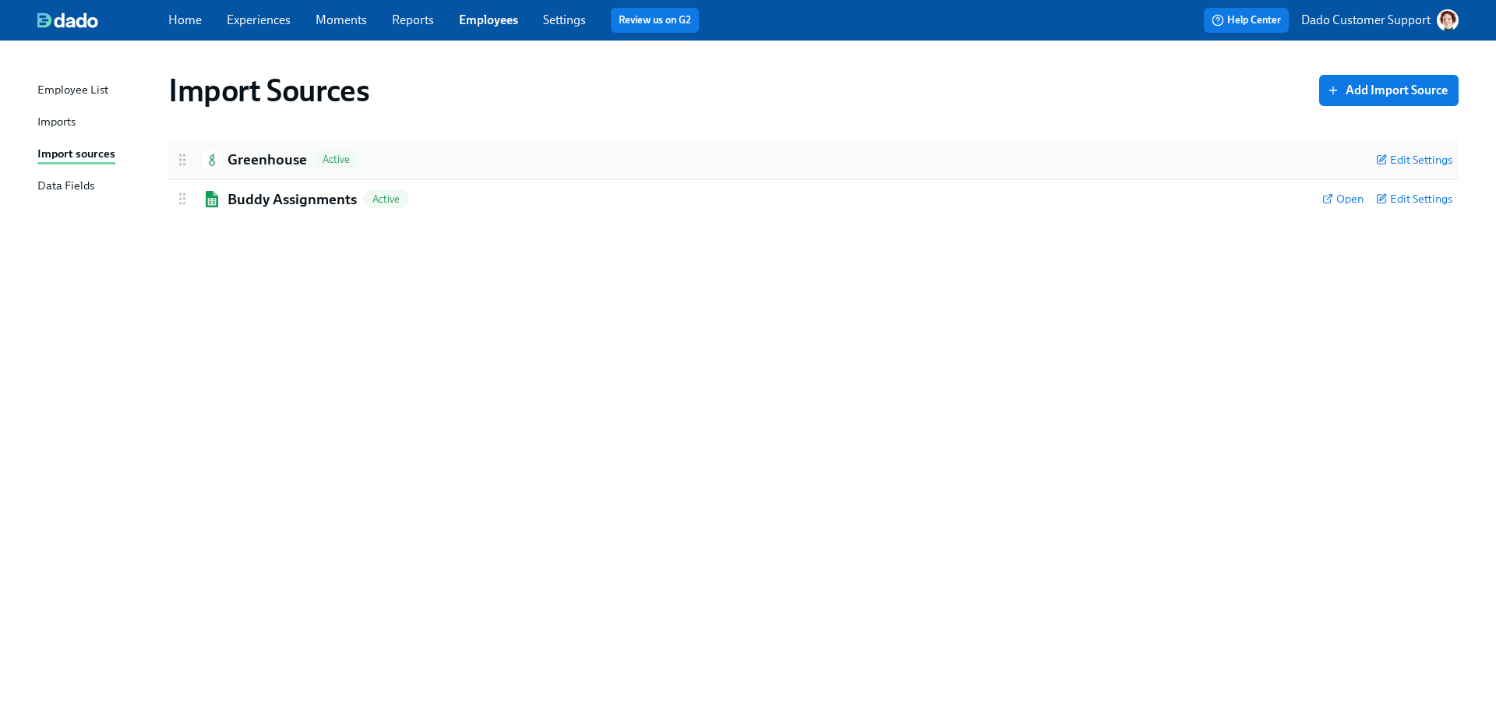
click at [285, 158] on h2 "Greenhouse" at bounding box center [267, 160] width 79 height 20
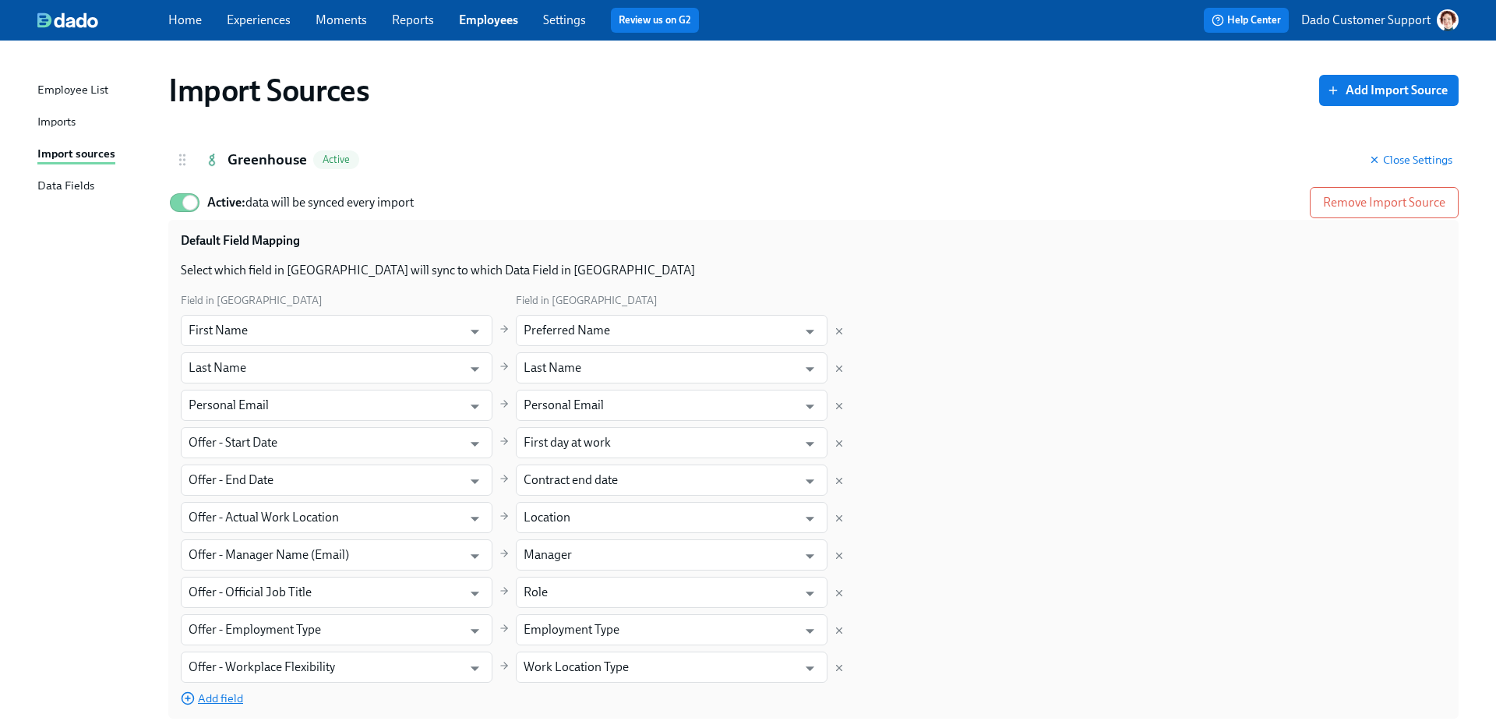
click at [226, 697] on span "Add field" at bounding box center [212, 698] width 62 height 16
click at [226, 697] on input "text" at bounding box center [322, 704] width 267 height 31
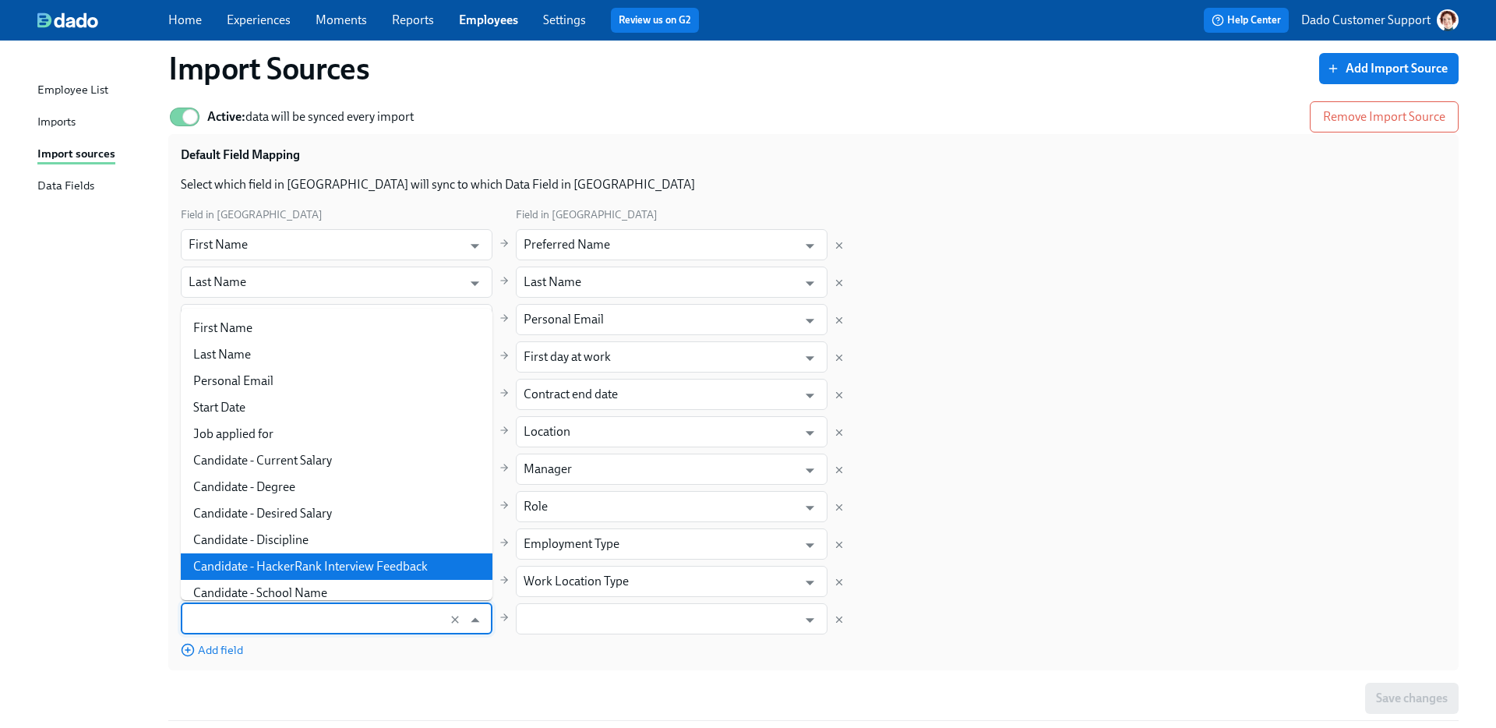
scroll to position [86, 0]
type input "rec"
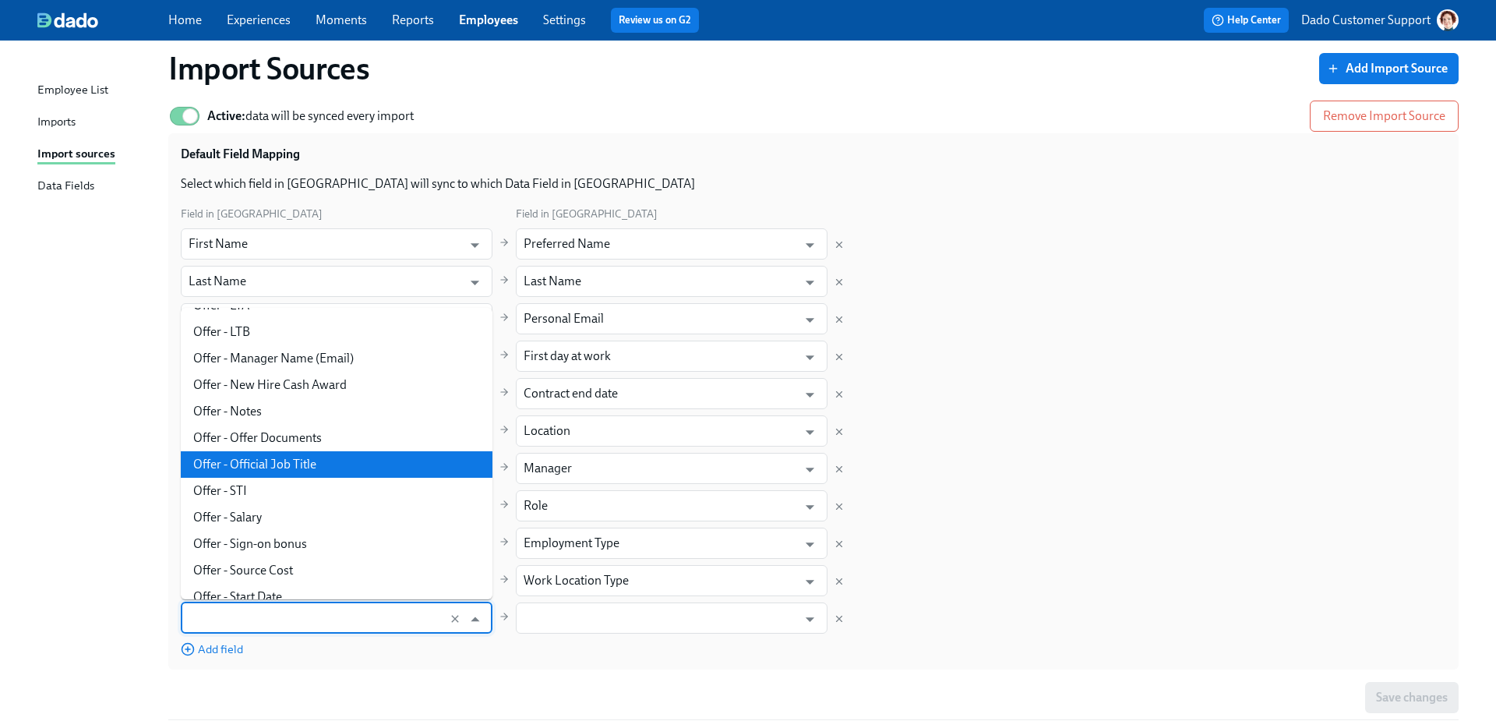
scroll to position [485, 0]
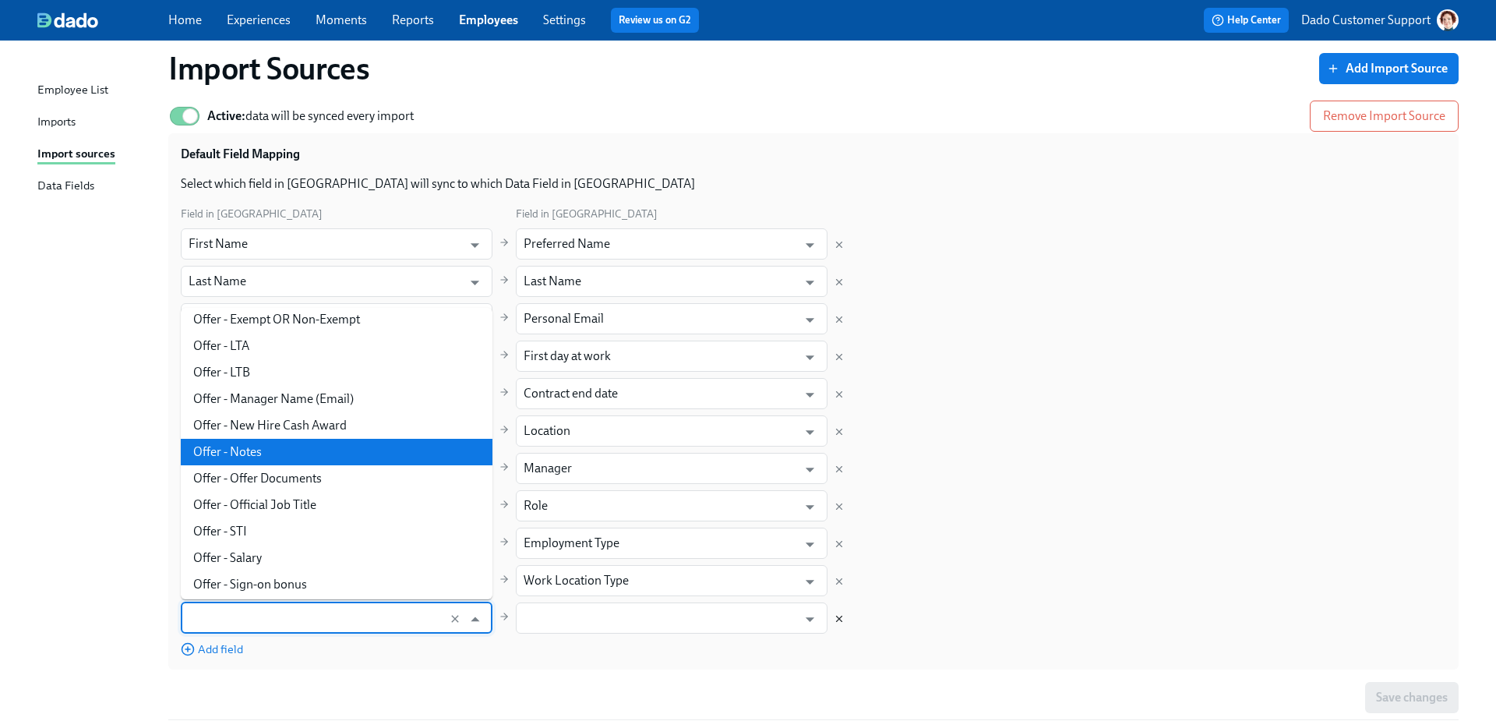
click at [834, 620] on icon "Delete mapping" at bounding box center [839, 618] width 11 height 11
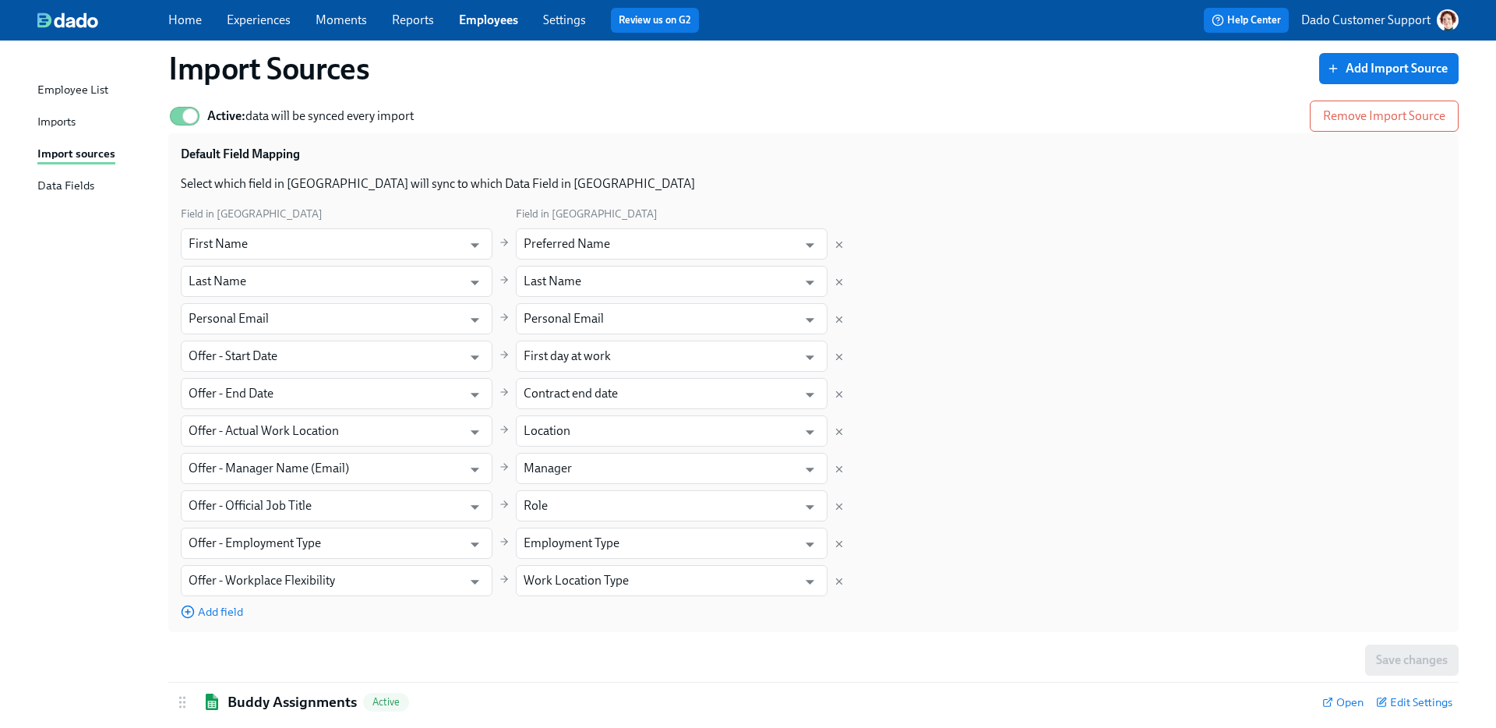
click at [833, 620] on div "Default Field Mapping Select which field in Greenhouse will sync to which Data …" at bounding box center [813, 382] width 1290 height 499
